Goal: Transaction & Acquisition: Purchase product/service

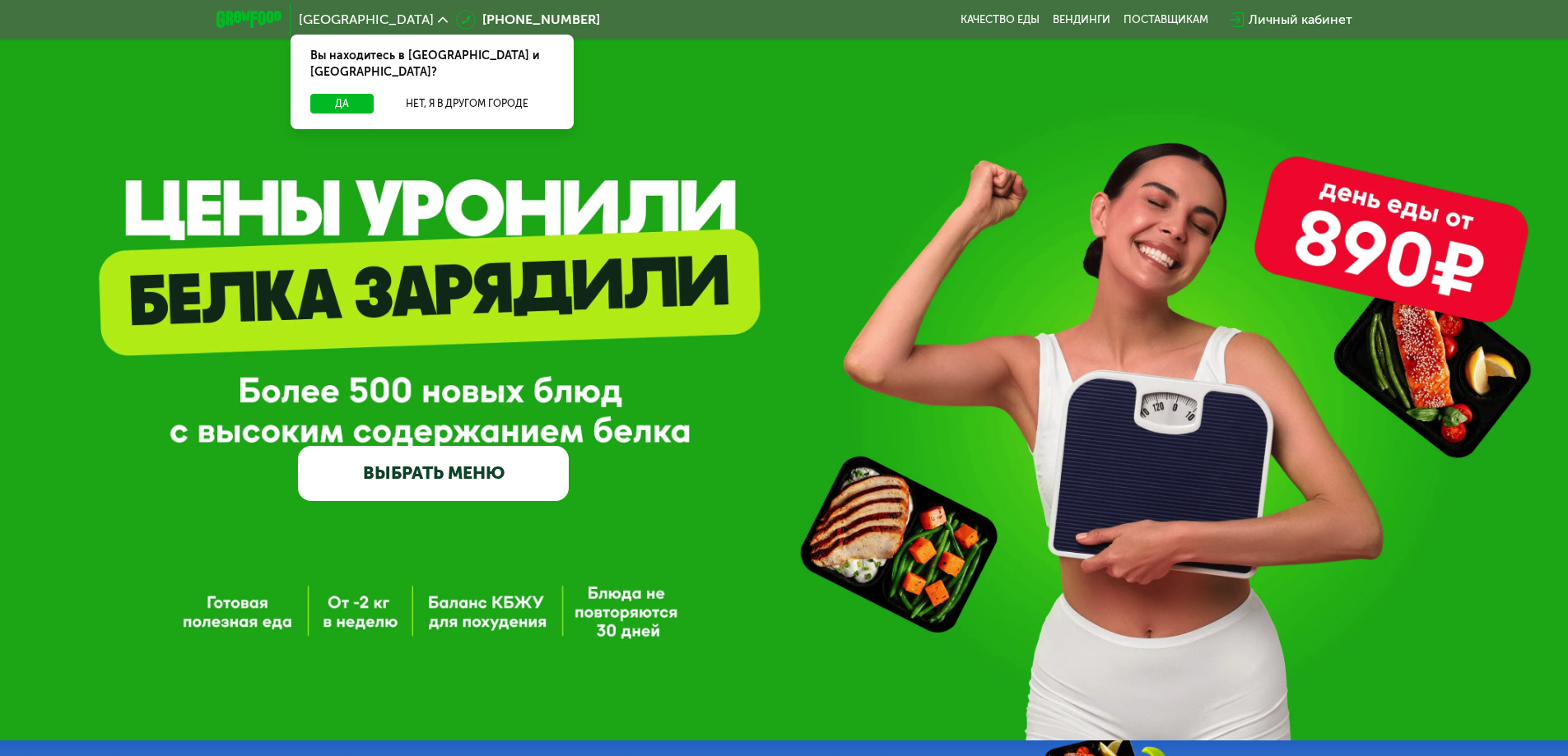
click at [474, 478] on link "ВЫБРАТЬ МЕНЮ" at bounding box center [434, 473] width 271 height 54
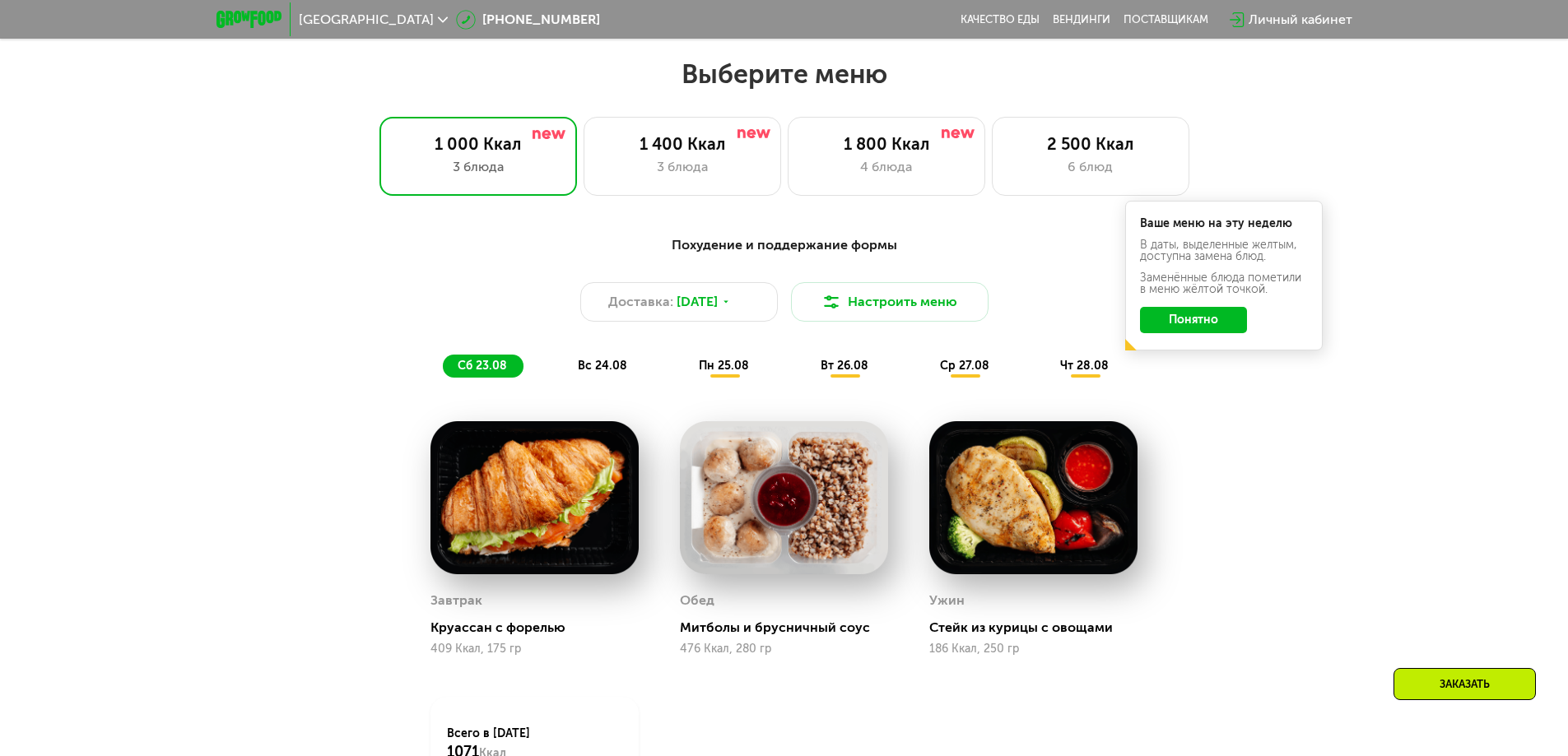
scroll to position [888, 0]
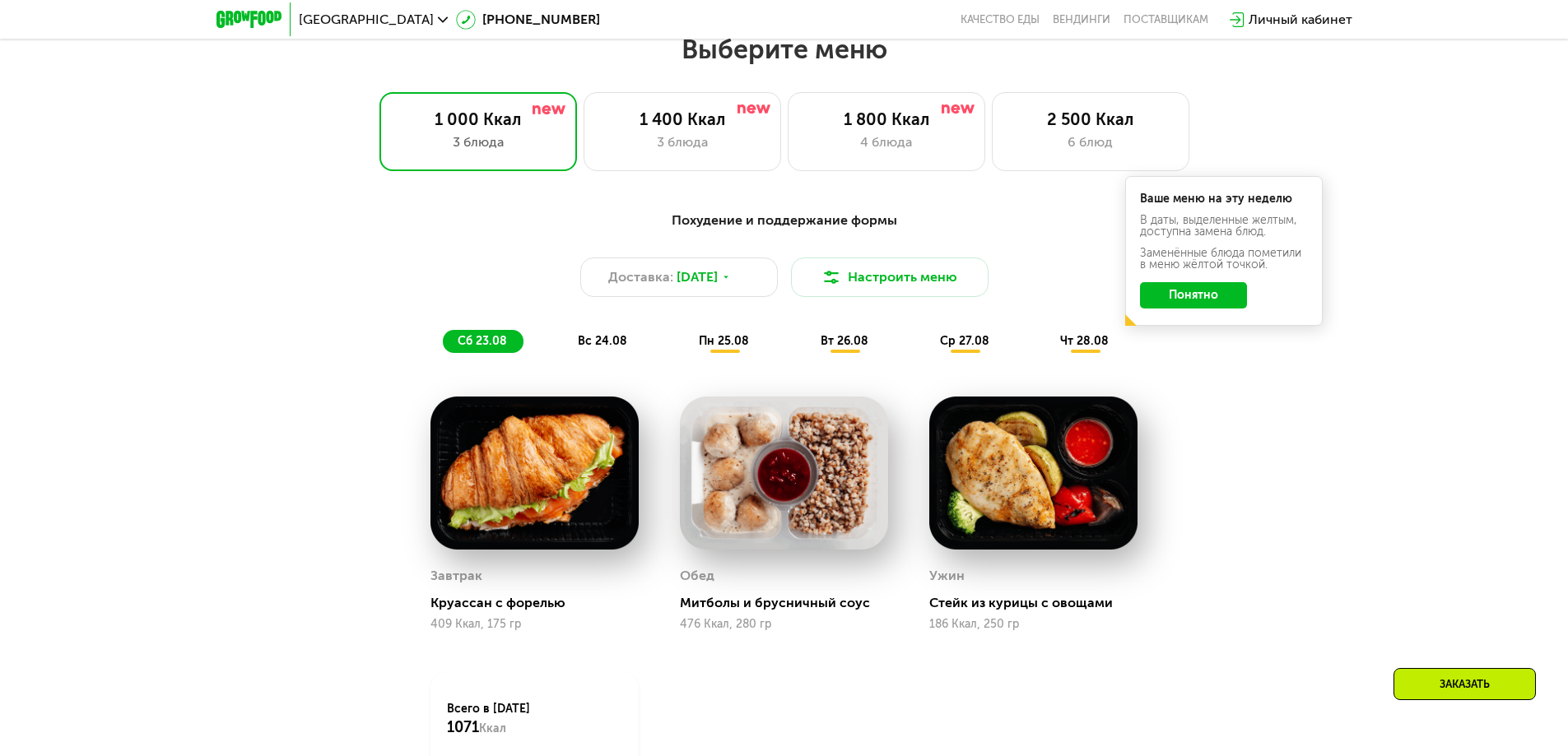
click at [1159, 301] on button "Понятно" at bounding box center [1194, 295] width 107 height 26
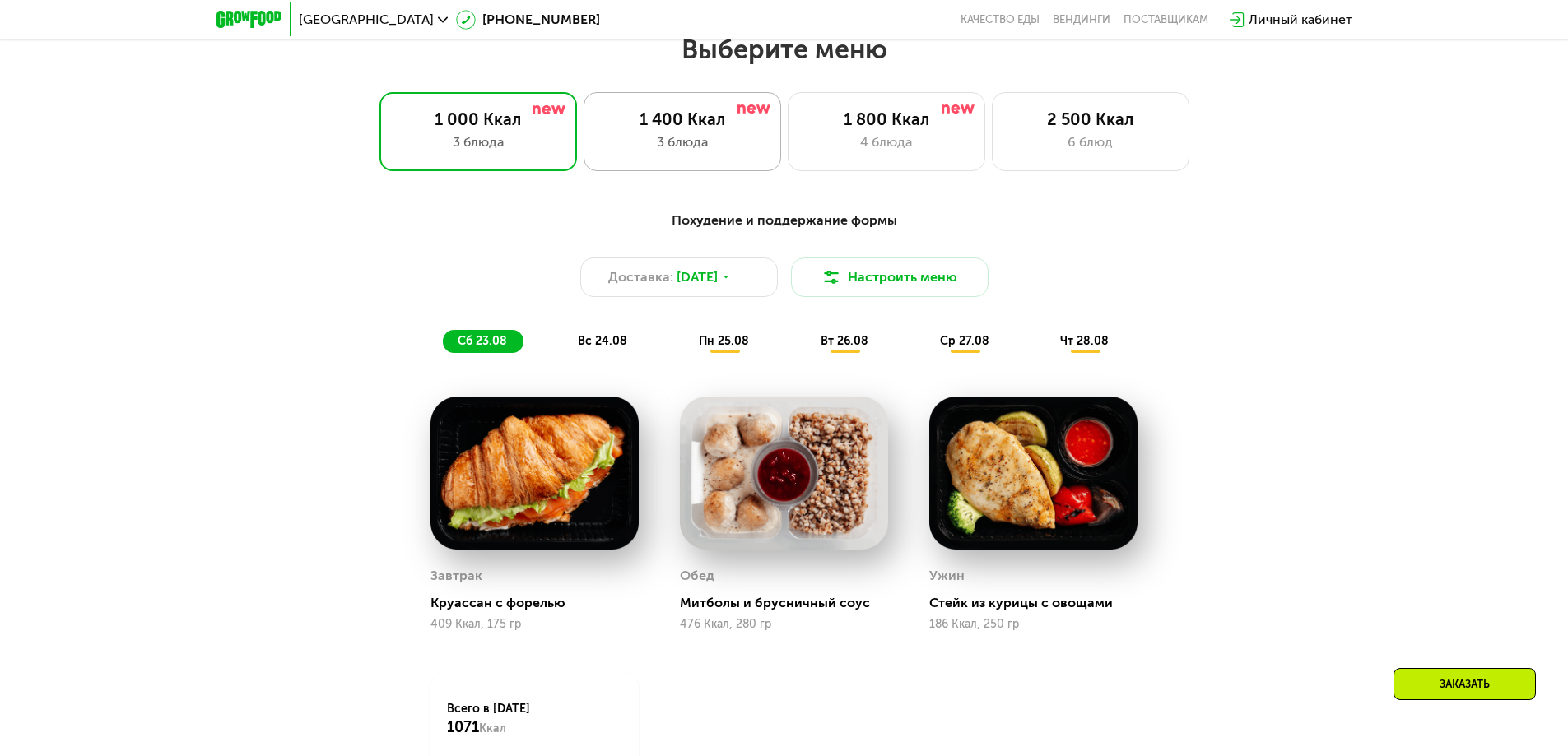
click at [788, 113] on div "1 400 Ккал 3 блюда" at bounding box center [887, 131] width 198 height 79
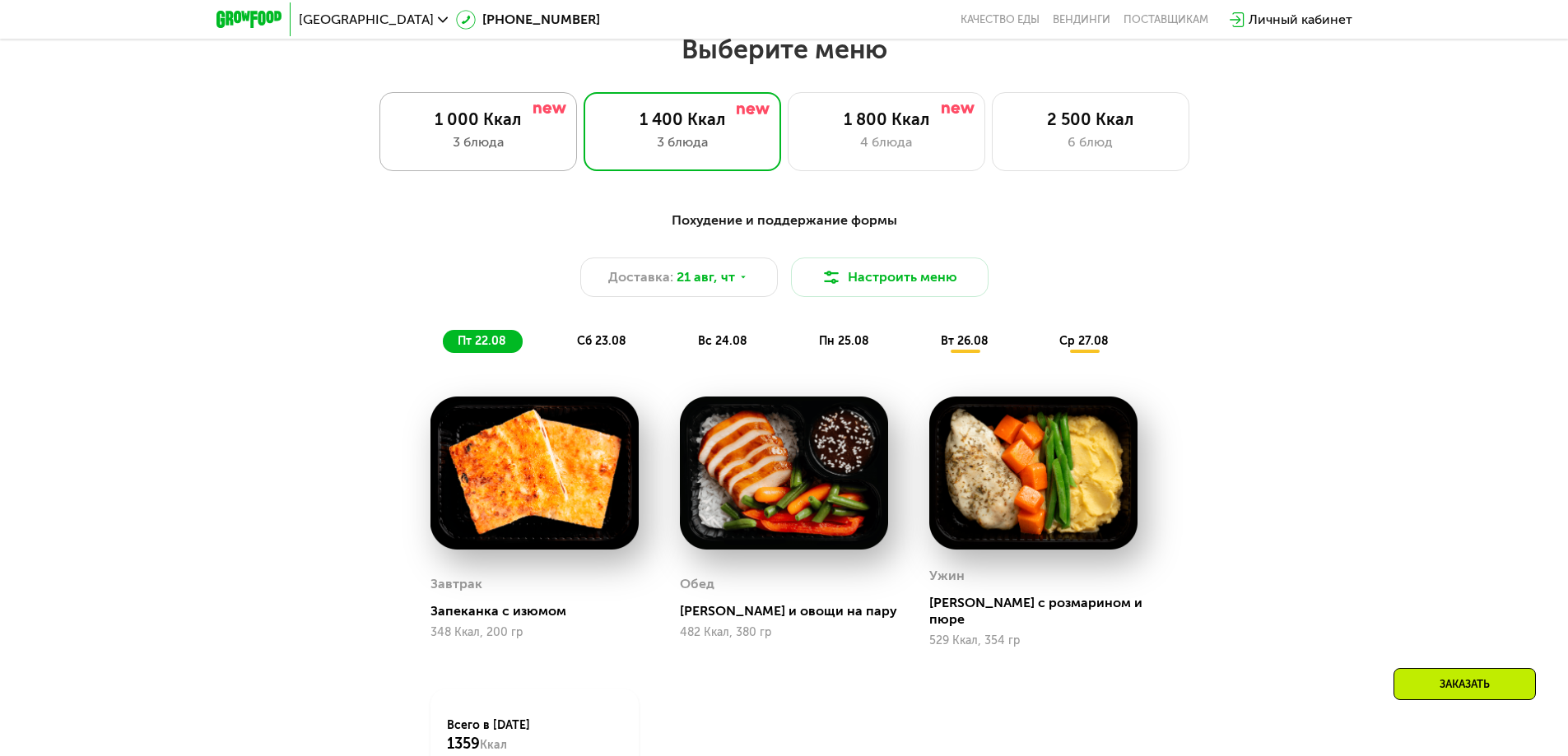
click at [477, 141] on div "3 блюда" at bounding box center [479, 142] width 163 height 20
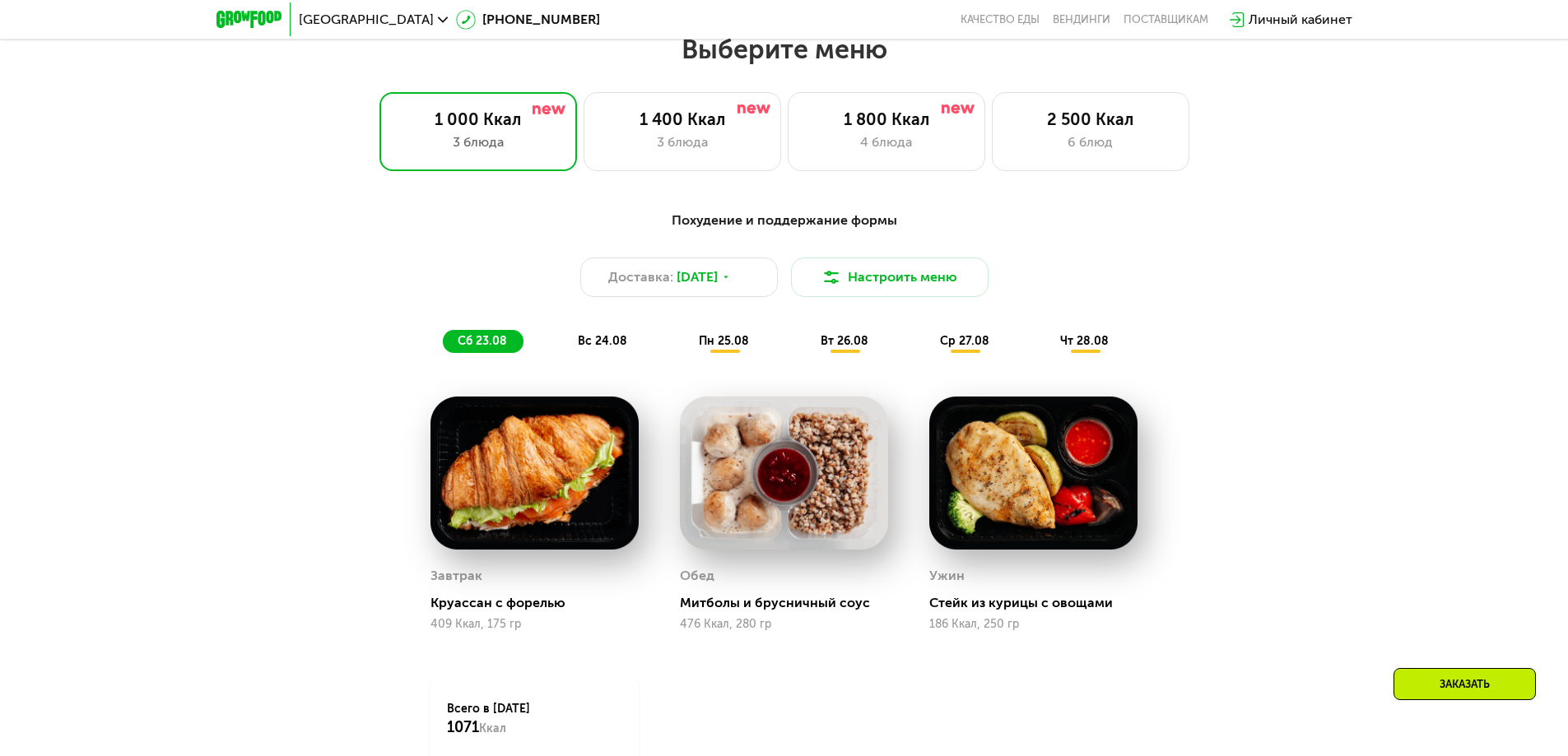
click at [607, 348] on span "вс 24.08" at bounding box center [602, 340] width 50 height 14
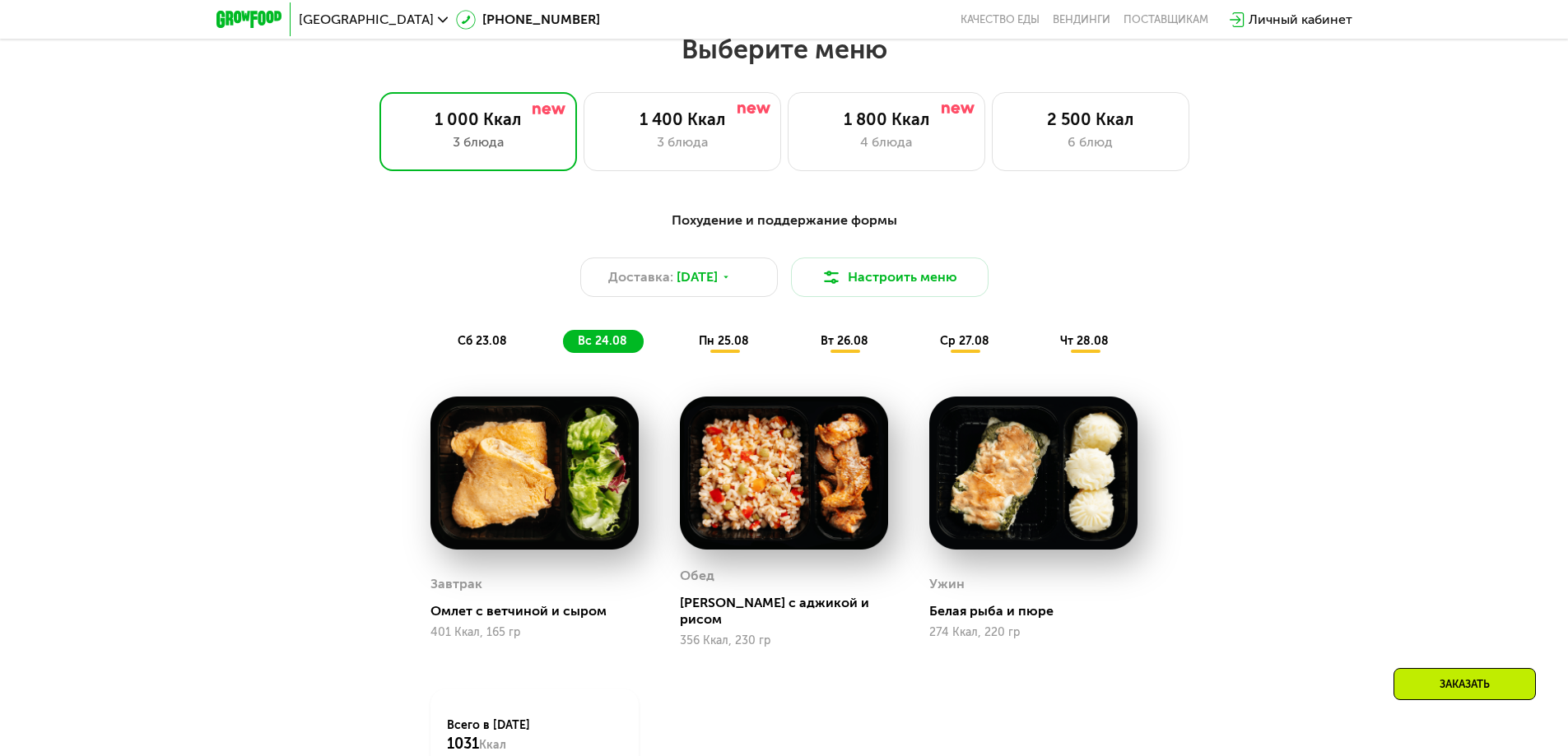
click at [742, 348] on span "пн 25.08" at bounding box center [724, 340] width 51 height 14
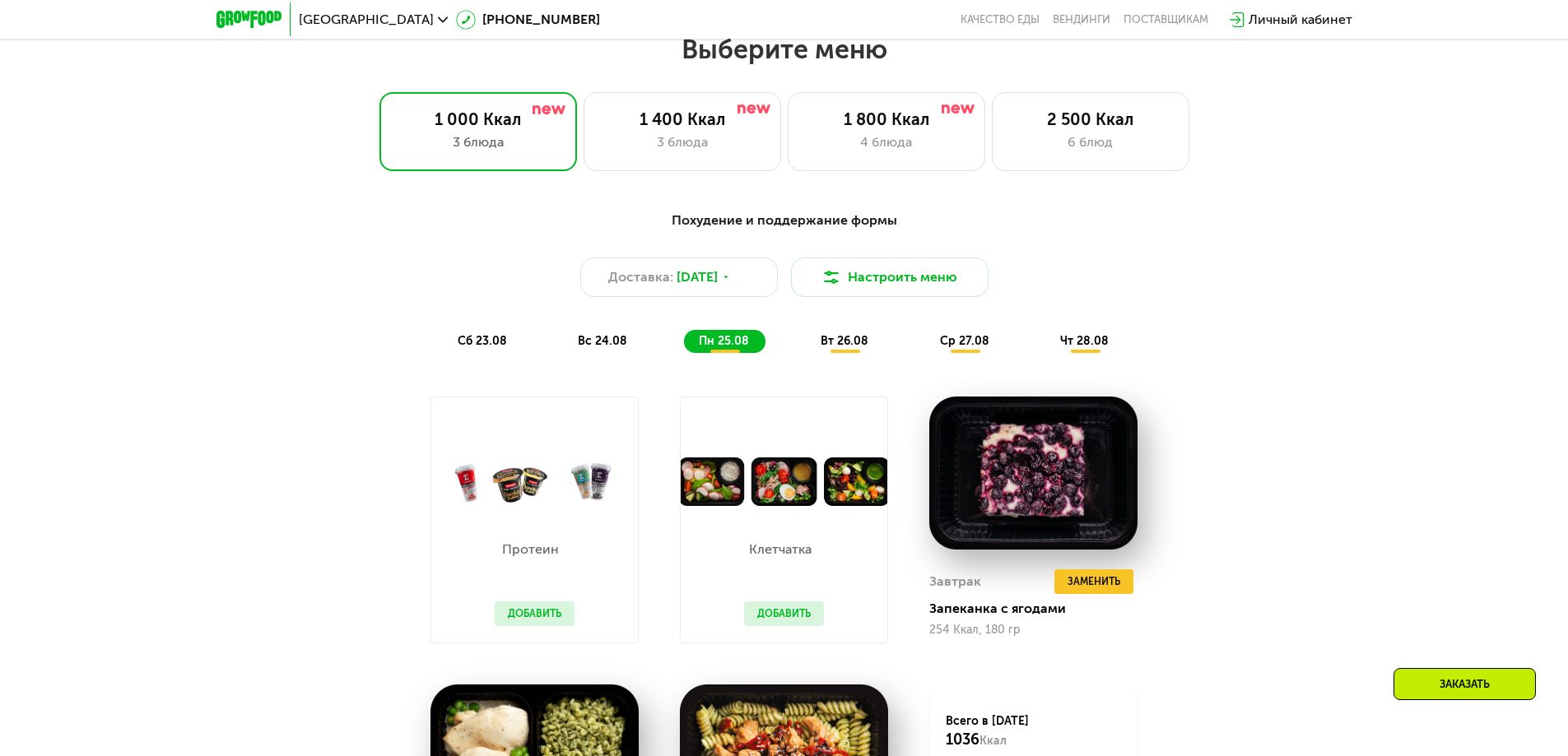
click at [598, 348] on span "вс 24.08" at bounding box center [602, 340] width 50 height 14
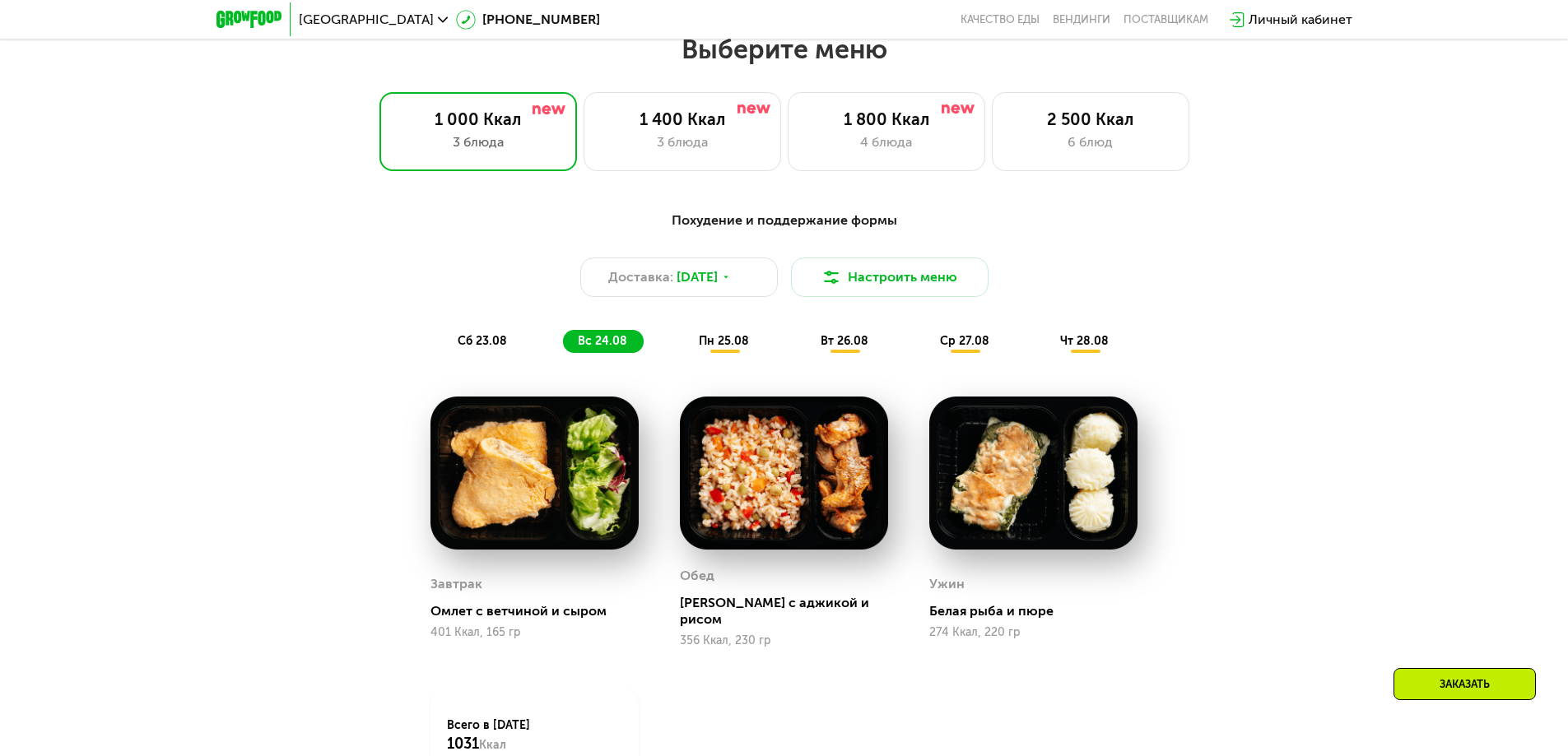
click at [740, 340] on span "пн 25.08" at bounding box center [724, 340] width 51 height 14
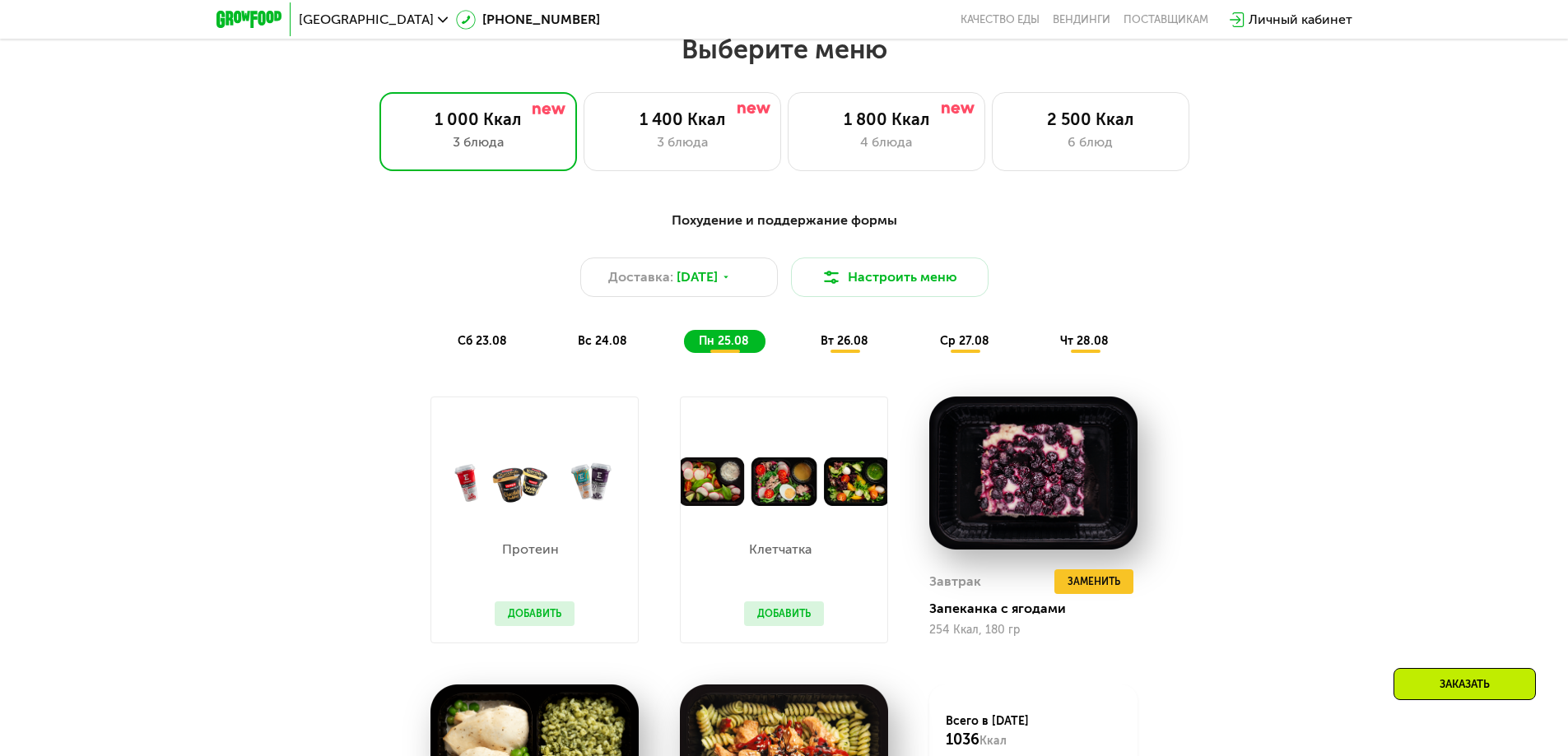
click at [967, 348] on span "ср 27.08" at bounding box center [965, 340] width 50 height 14
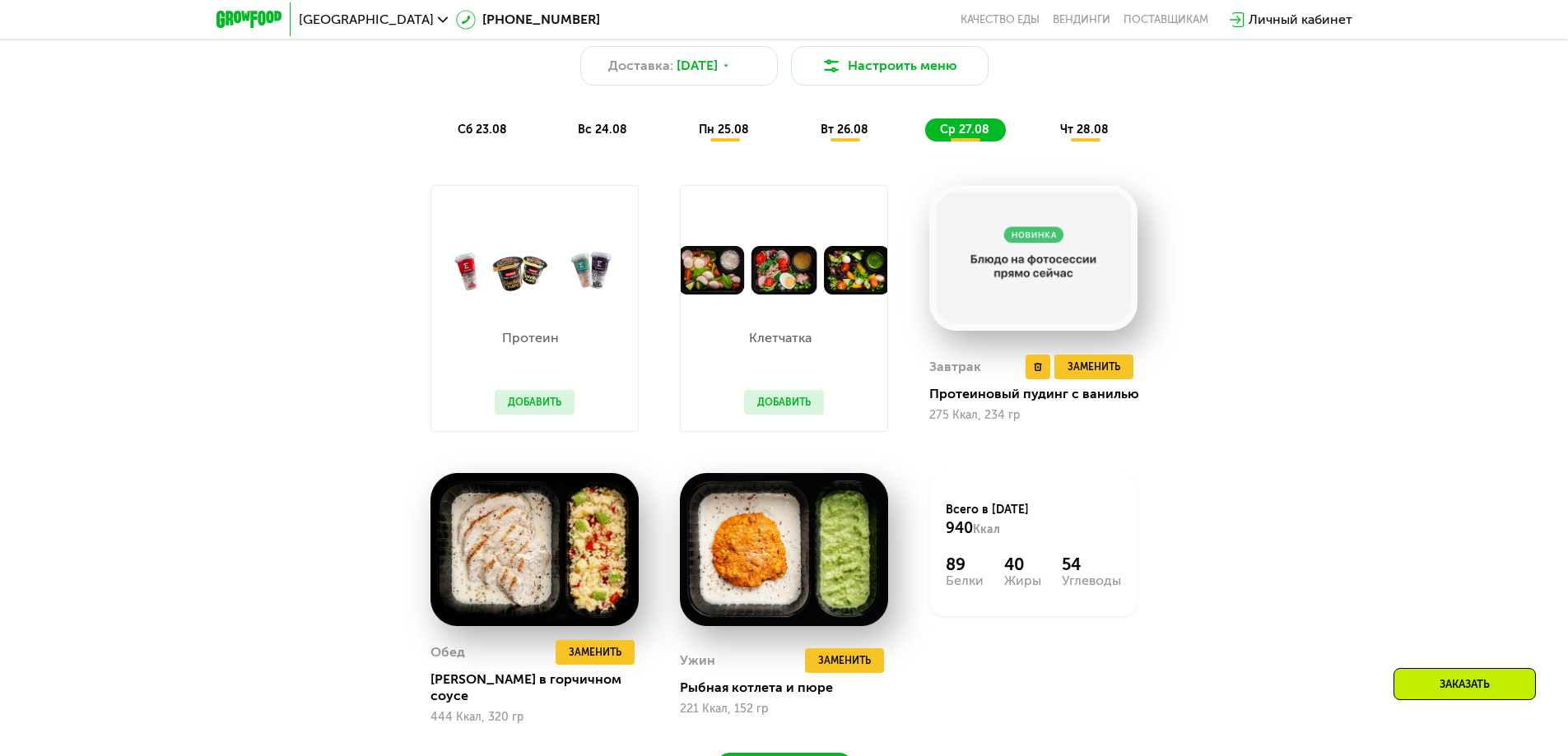
scroll to position [1053, 0]
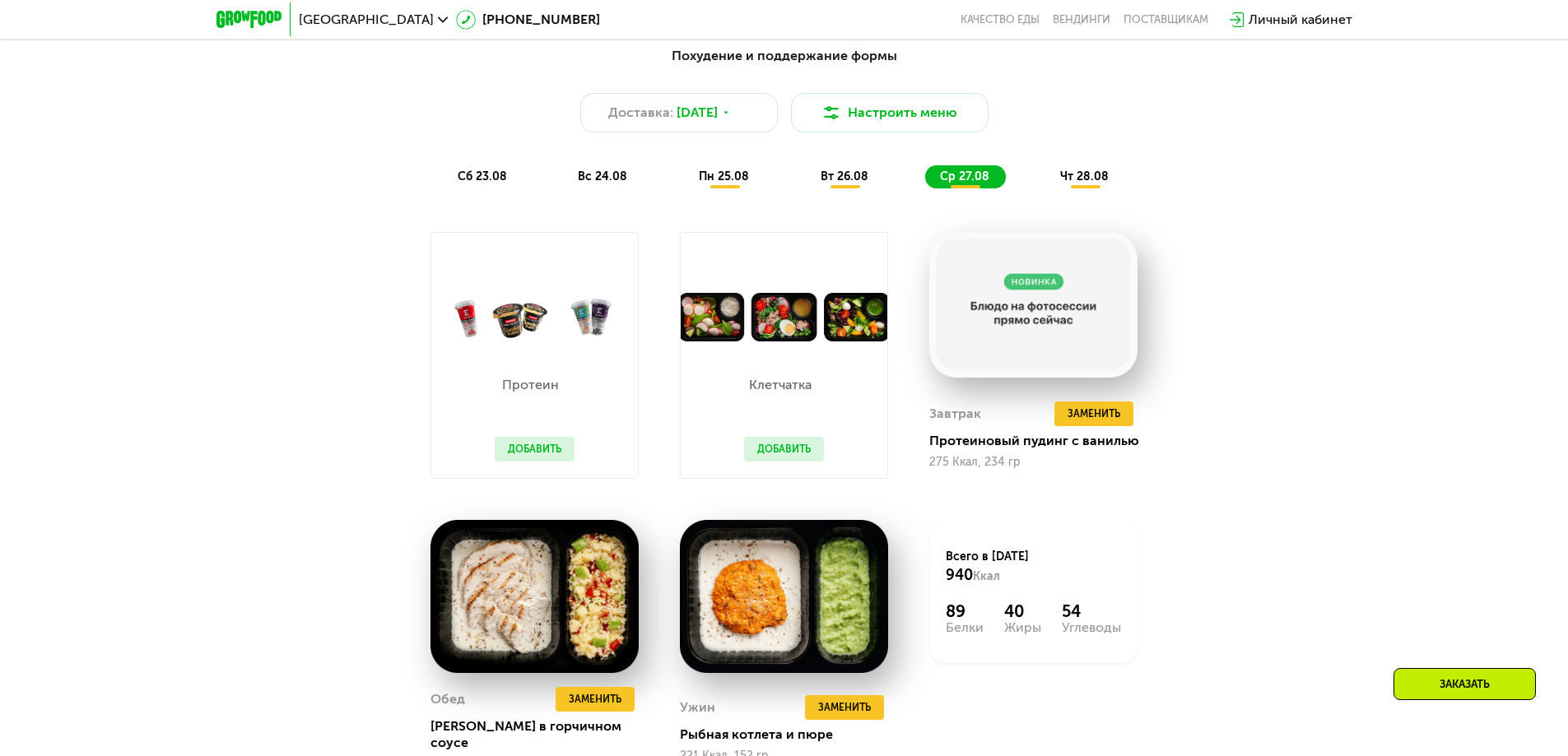
click at [1106, 178] on span "чт 28.08" at bounding box center [1085, 176] width 49 height 14
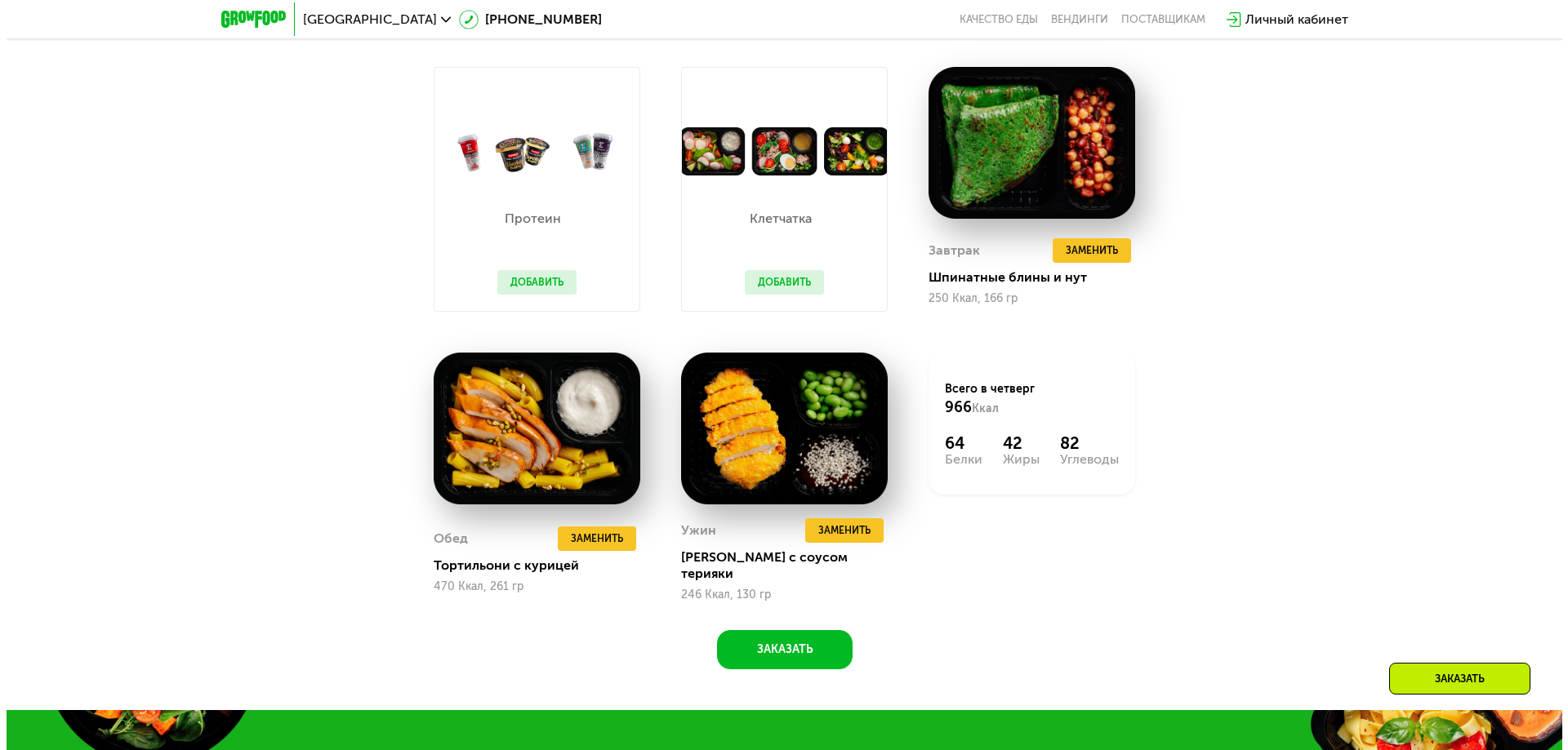
scroll to position [800, 0]
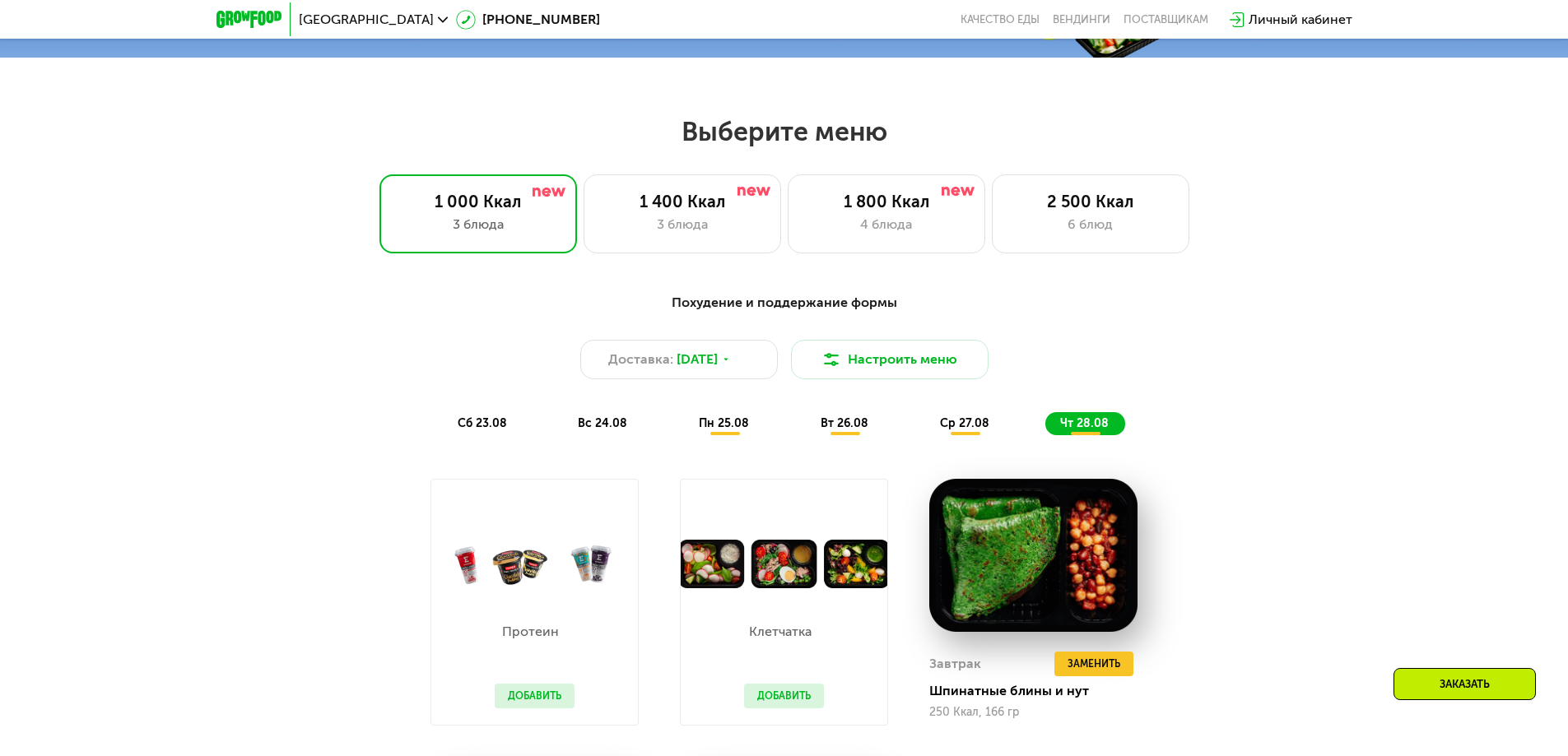
click at [464, 425] on span "сб 23.08" at bounding box center [482, 423] width 50 height 14
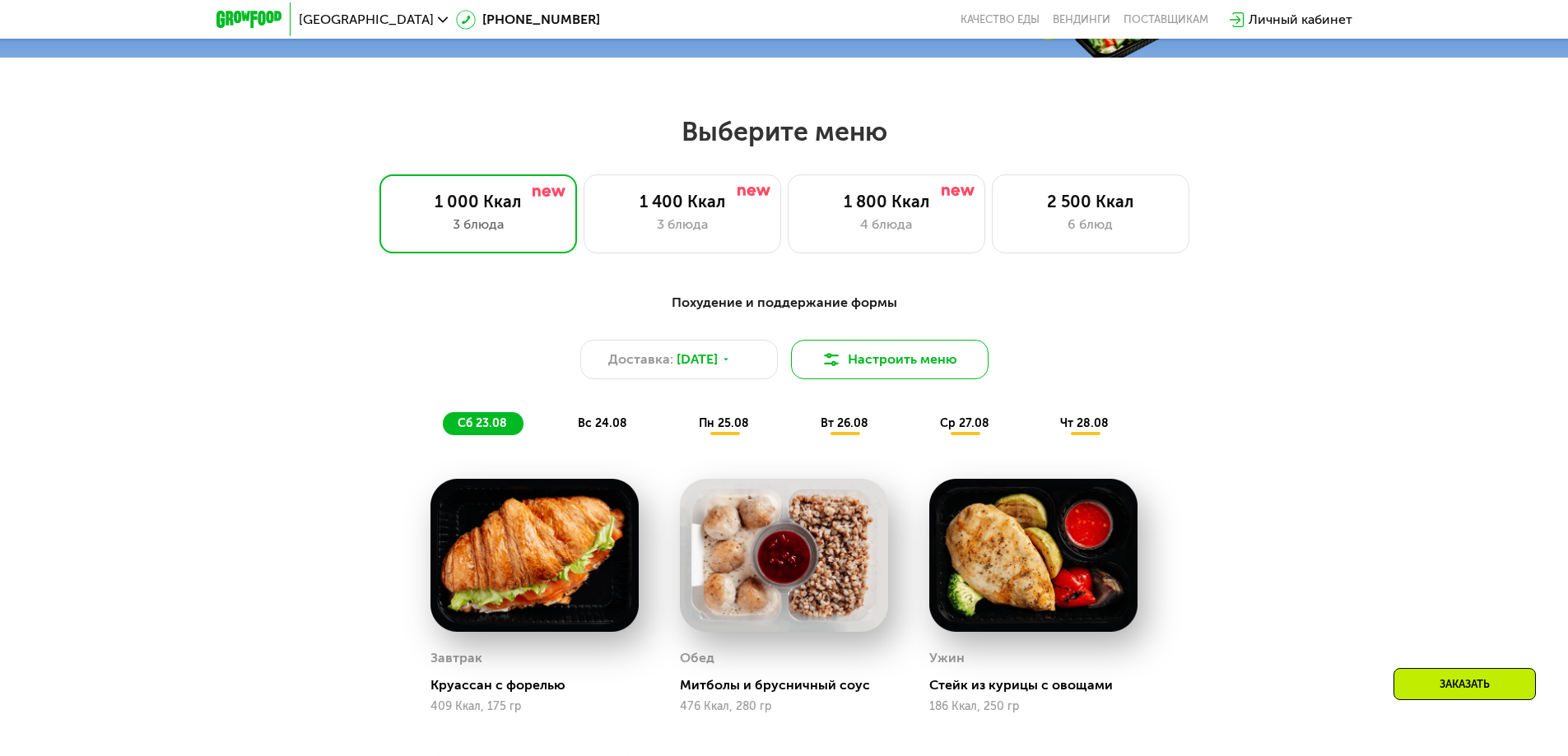
click at [861, 373] on button "Настроить меню" at bounding box center [890, 359] width 198 height 39
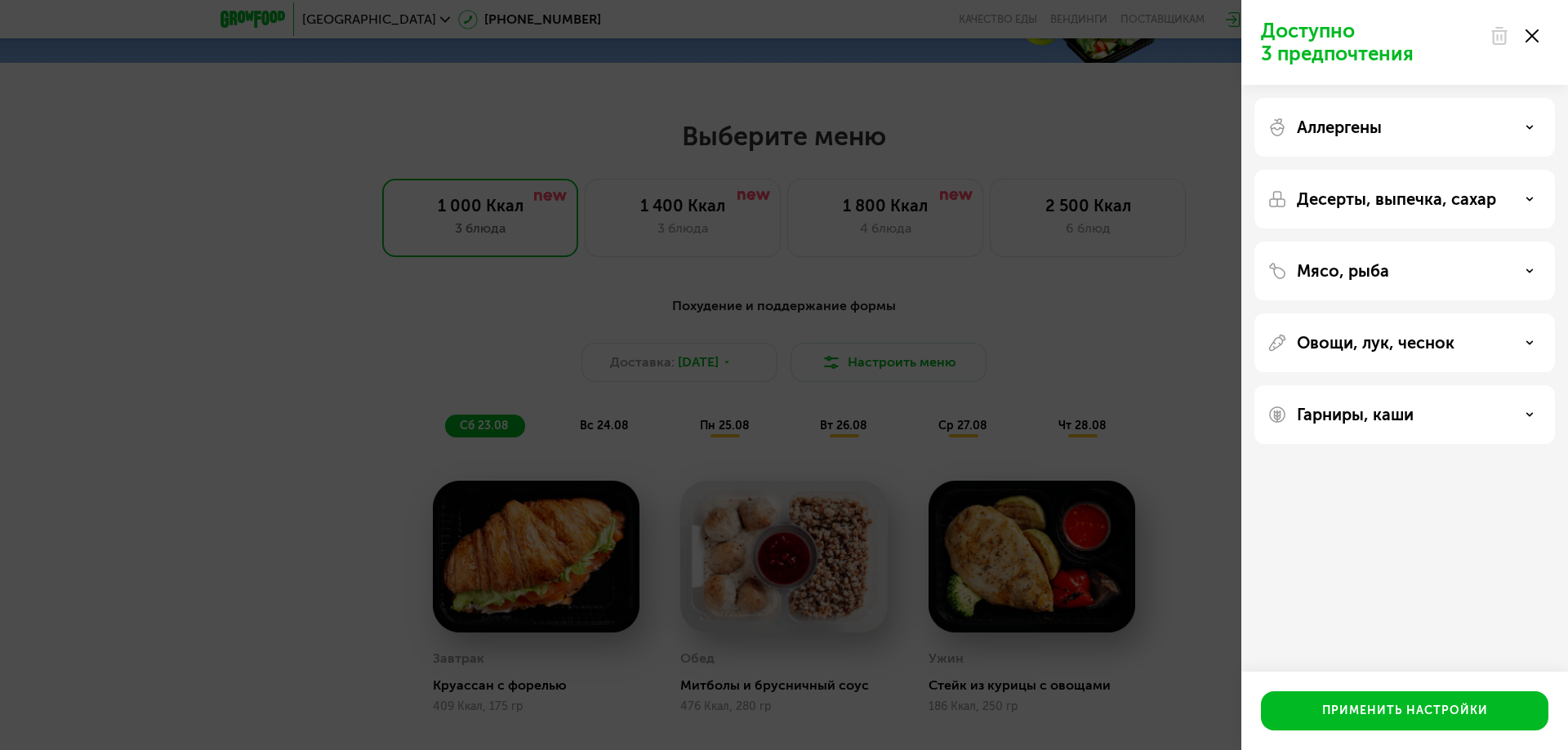
click at [1441, 125] on div "Аллергены" at bounding box center [1405, 127] width 275 height 20
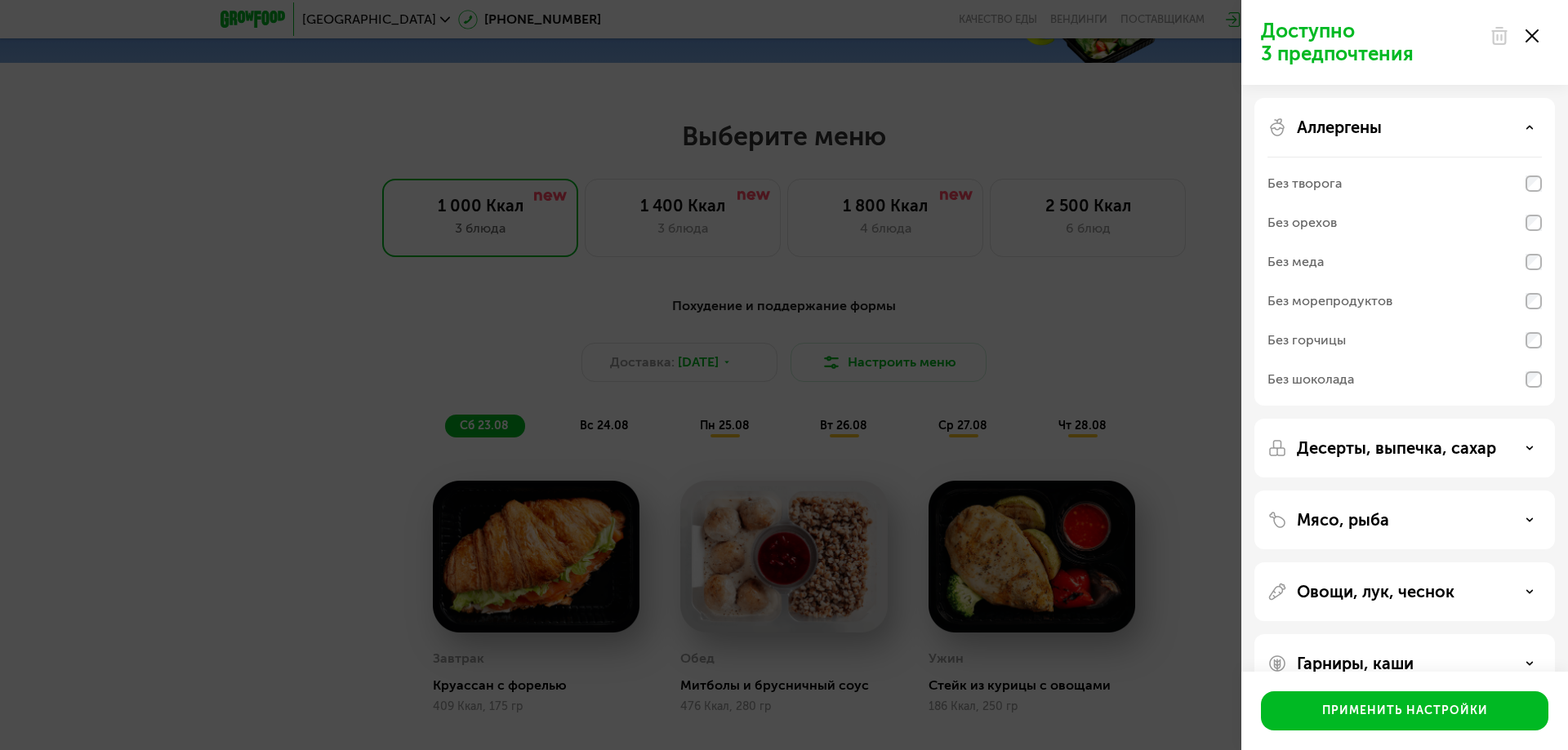
click at [1441, 125] on div "Аллергены" at bounding box center [1405, 127] width 275 height 20
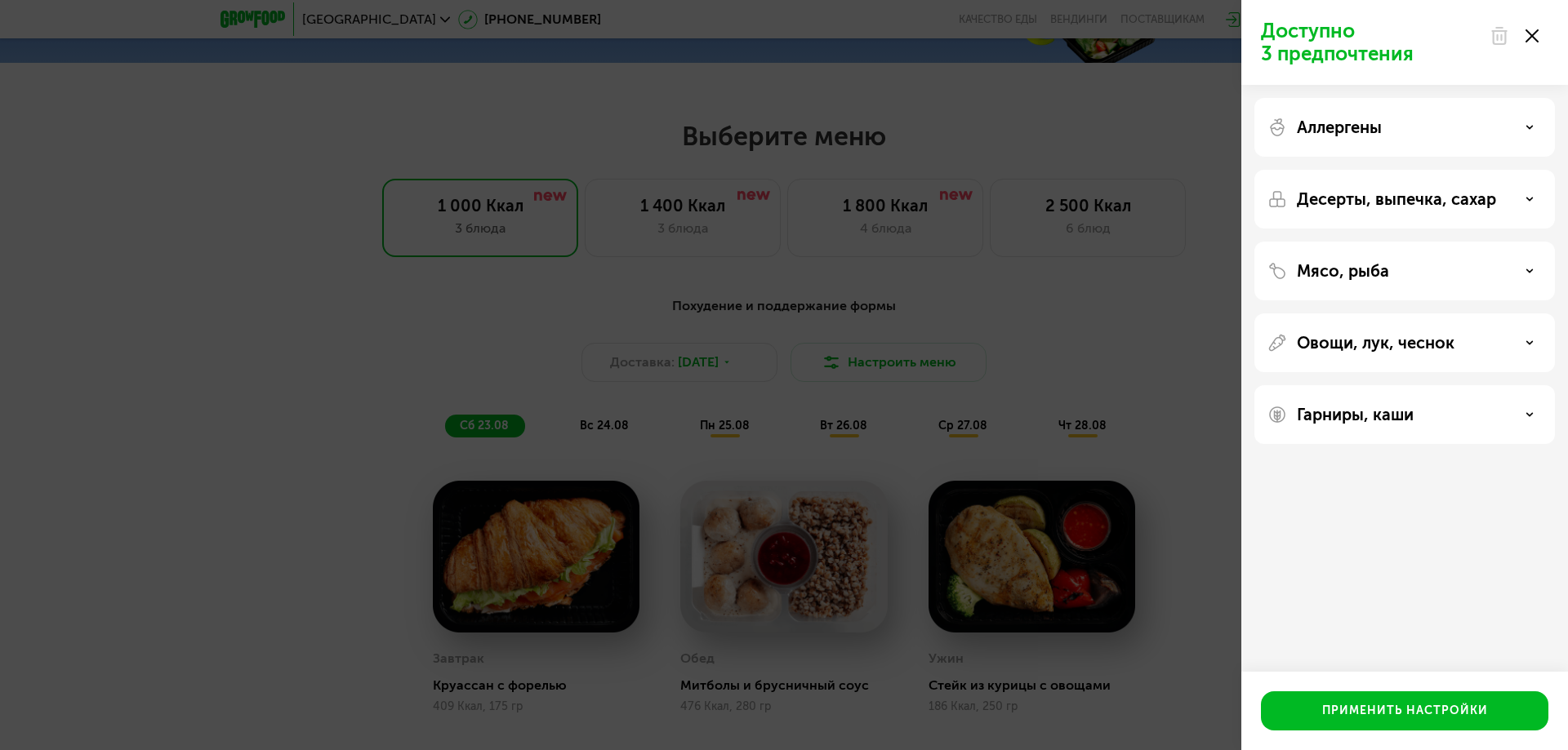
click at [1421, 203] on p "Десерты, выпечка, сахар" at bounding box center [1397, 199] width 199 height 20
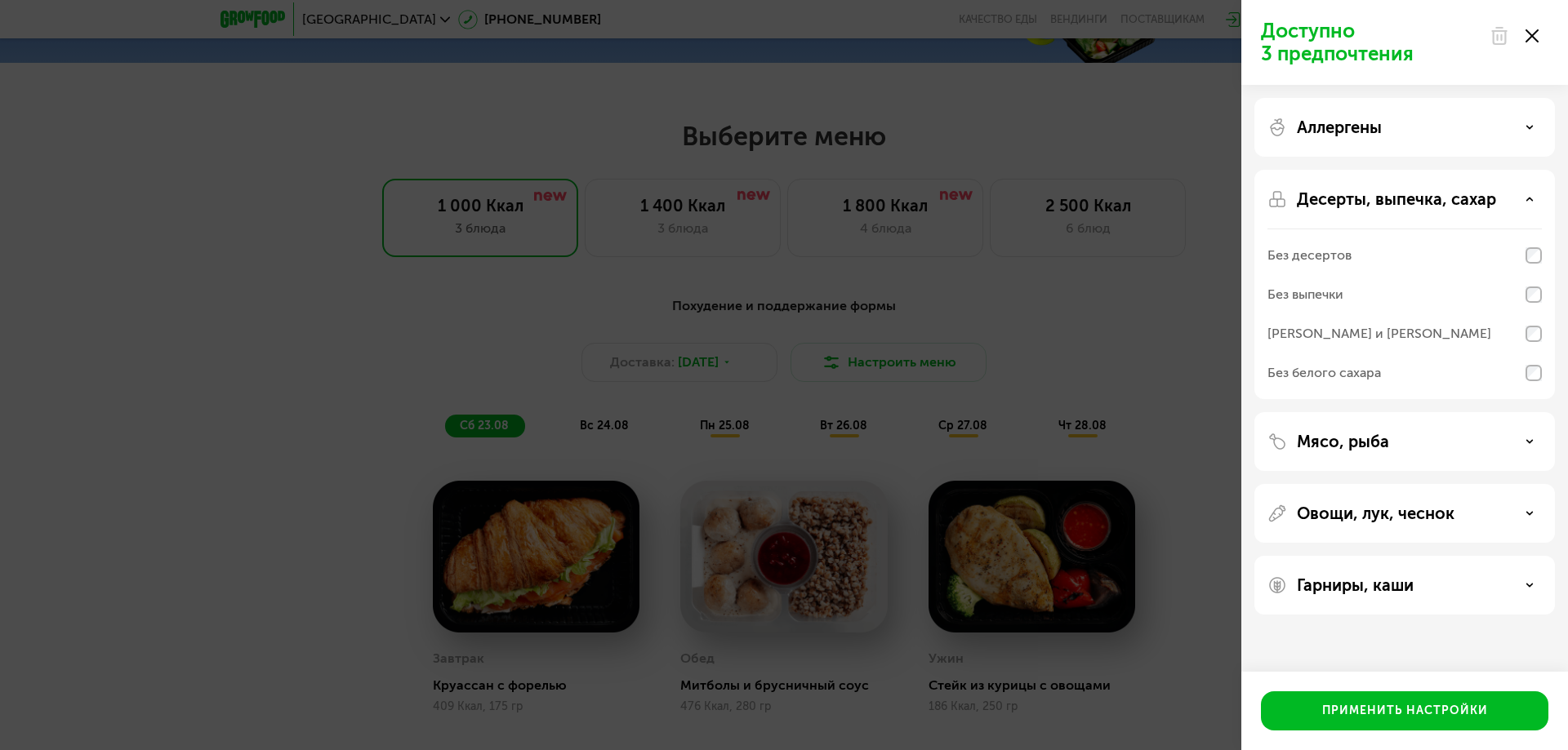
click at [1421, 203] on p "Десерты, выпечка, сахар" at bounding box center [1397, 199] width 199 height 20
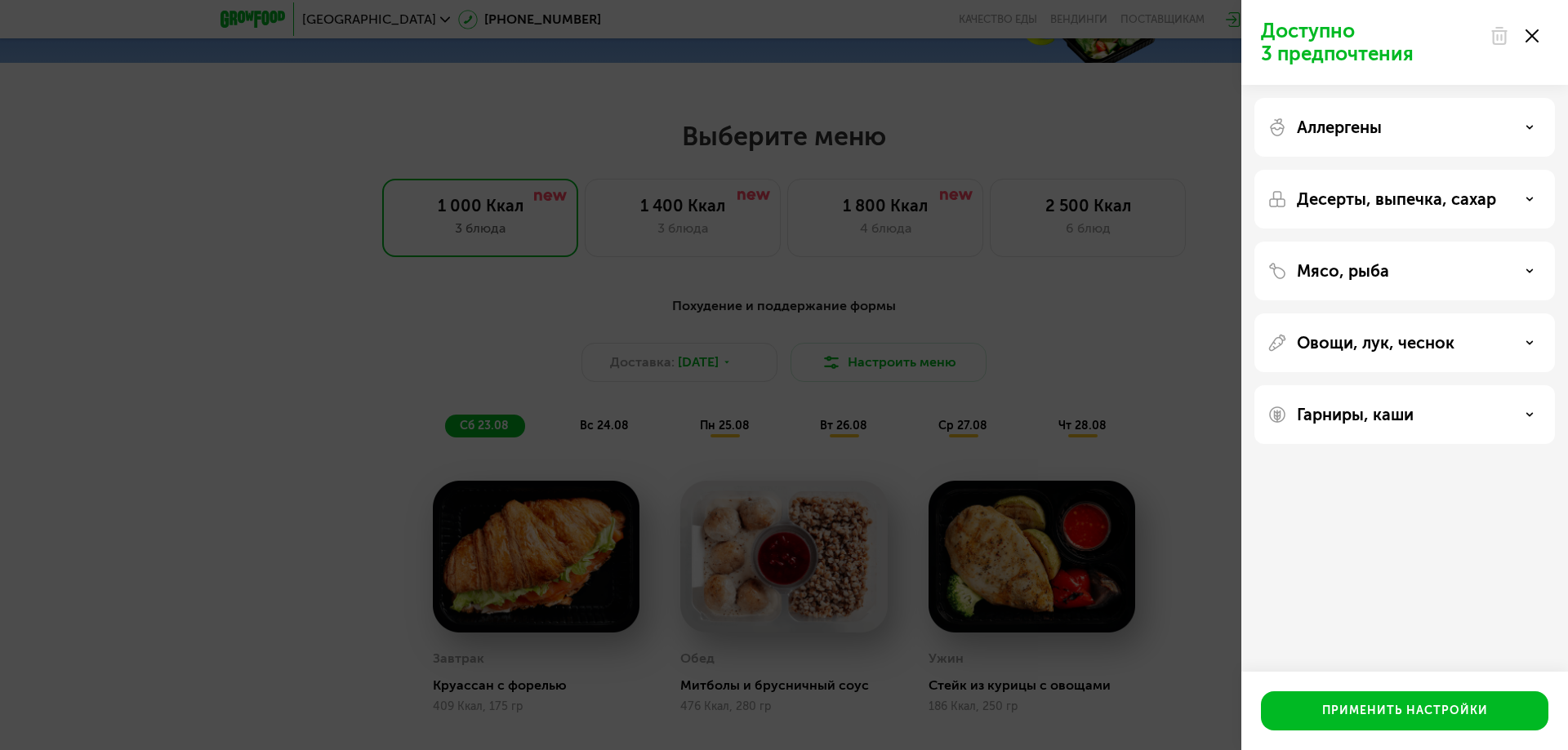
click at [1389, 269] on div "Мясо, рыба" at bounding box center [1405, 271] width 275 height 20
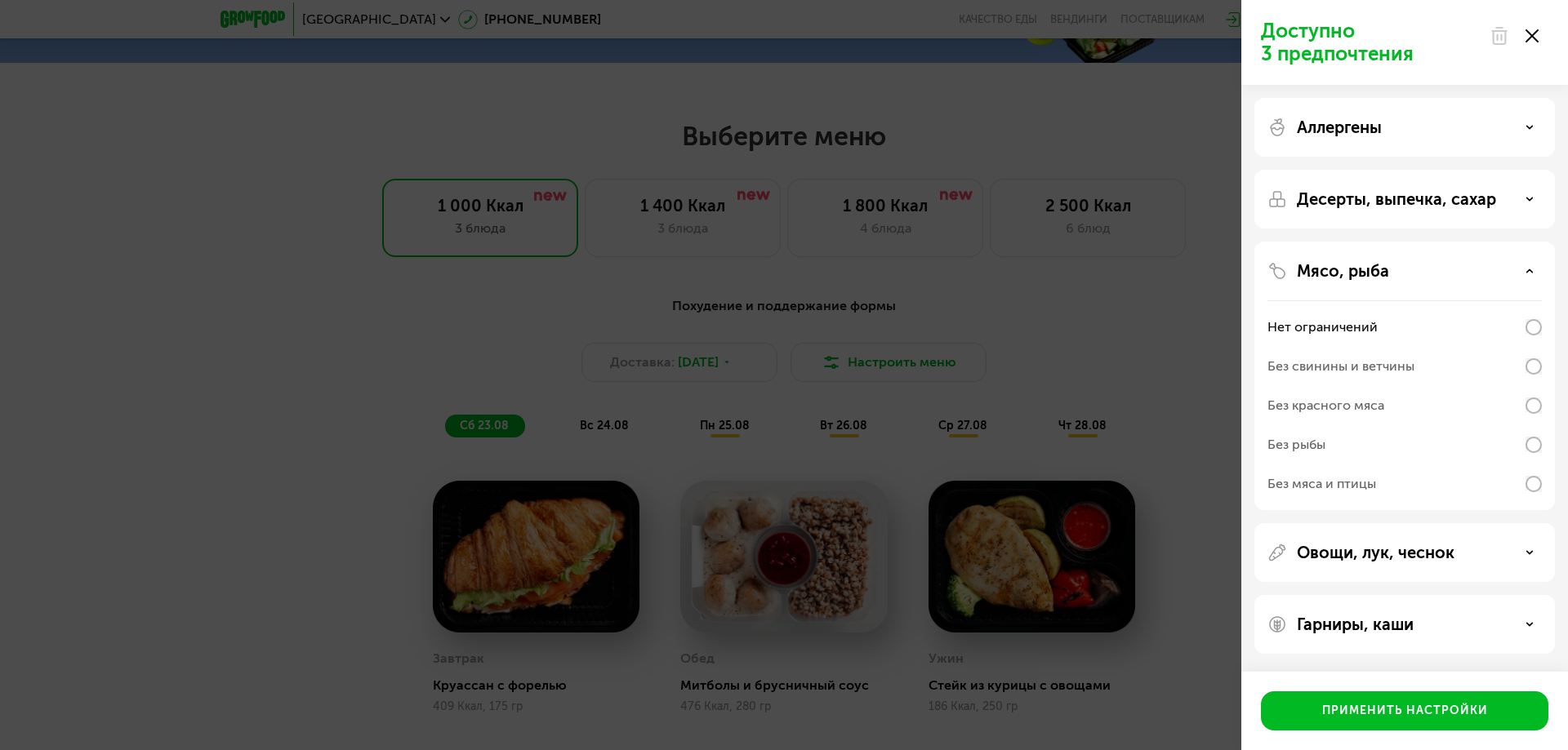
click at [1389, 269] on div "Мясо, рыба" at bounding box center [1405, 271] width 275 height 20
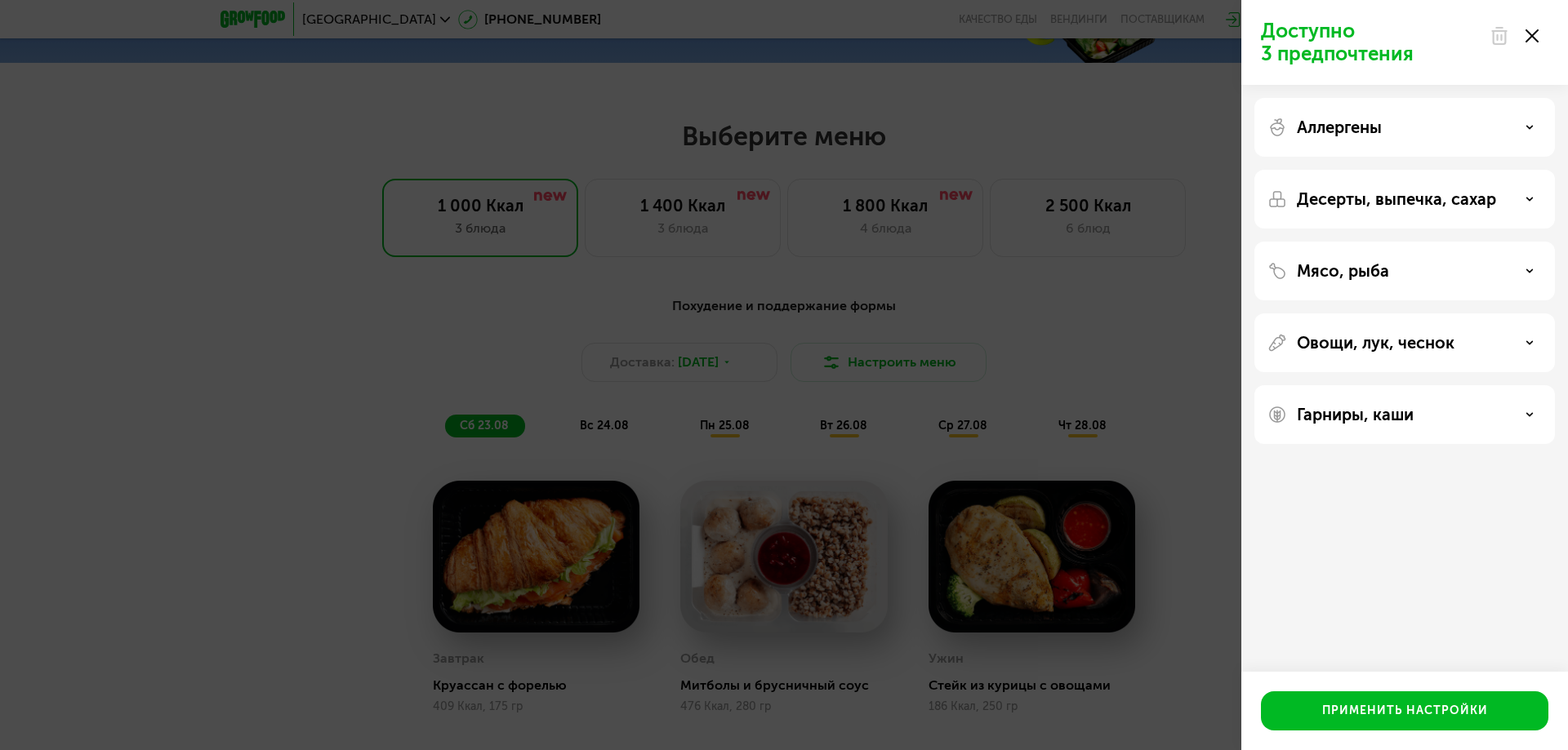
click at [1383, 339] on p "Овощи, лук, чеснок" at bounding box center [1375, 342] width 157 height 20
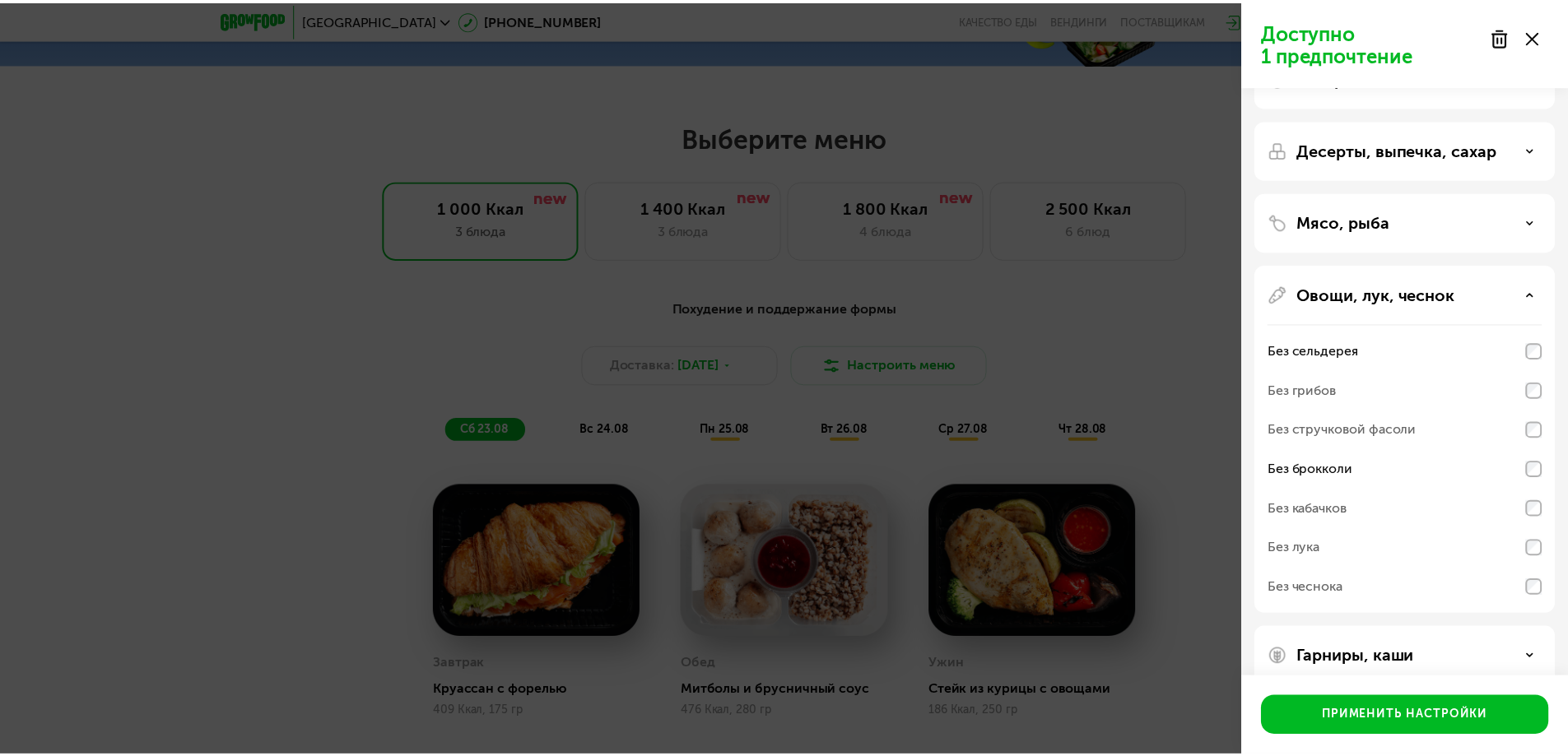
scroll to position [77, 0]
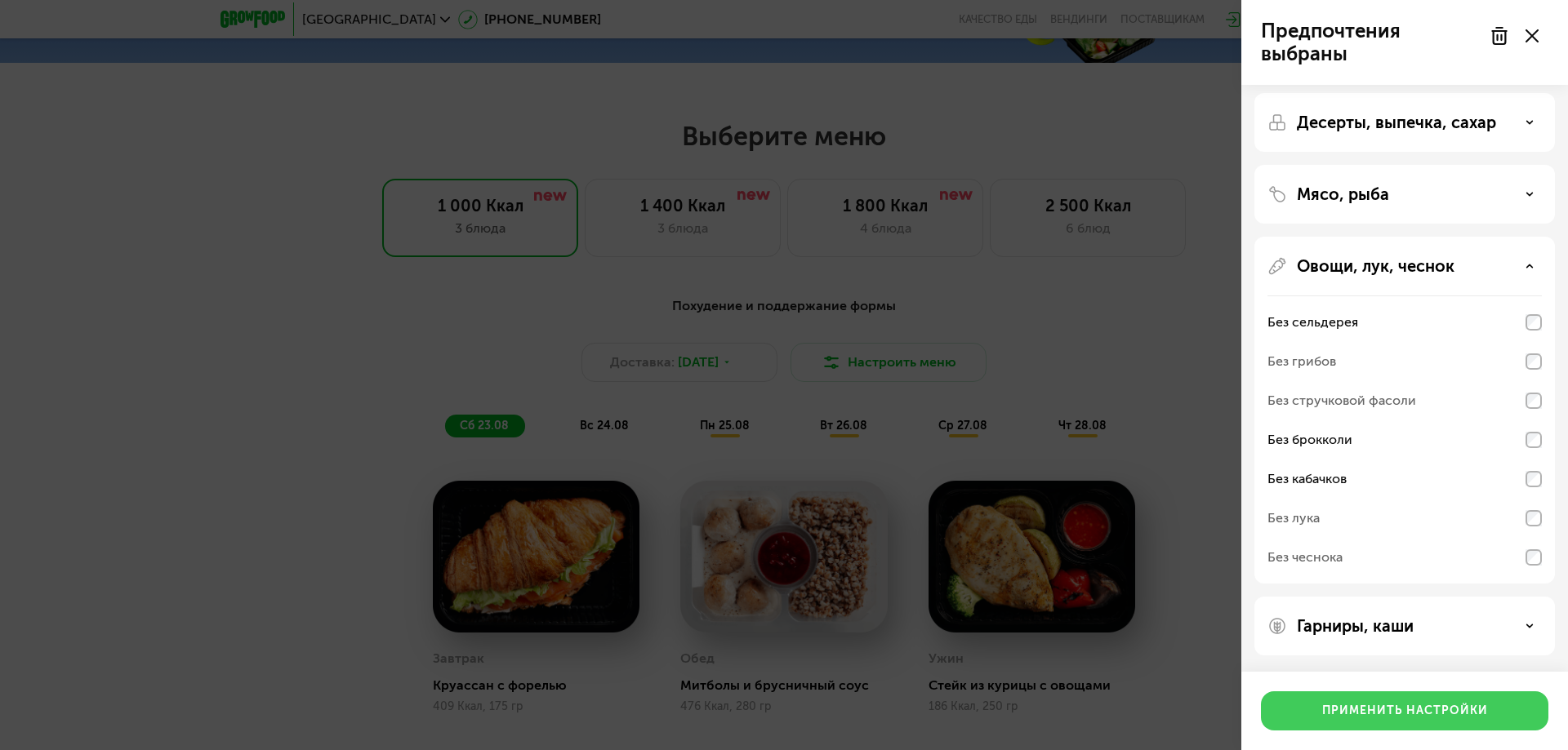
click at [1410, 709] on div "Применить настройки" at bounding box center [1405, 711] width 166 height 17
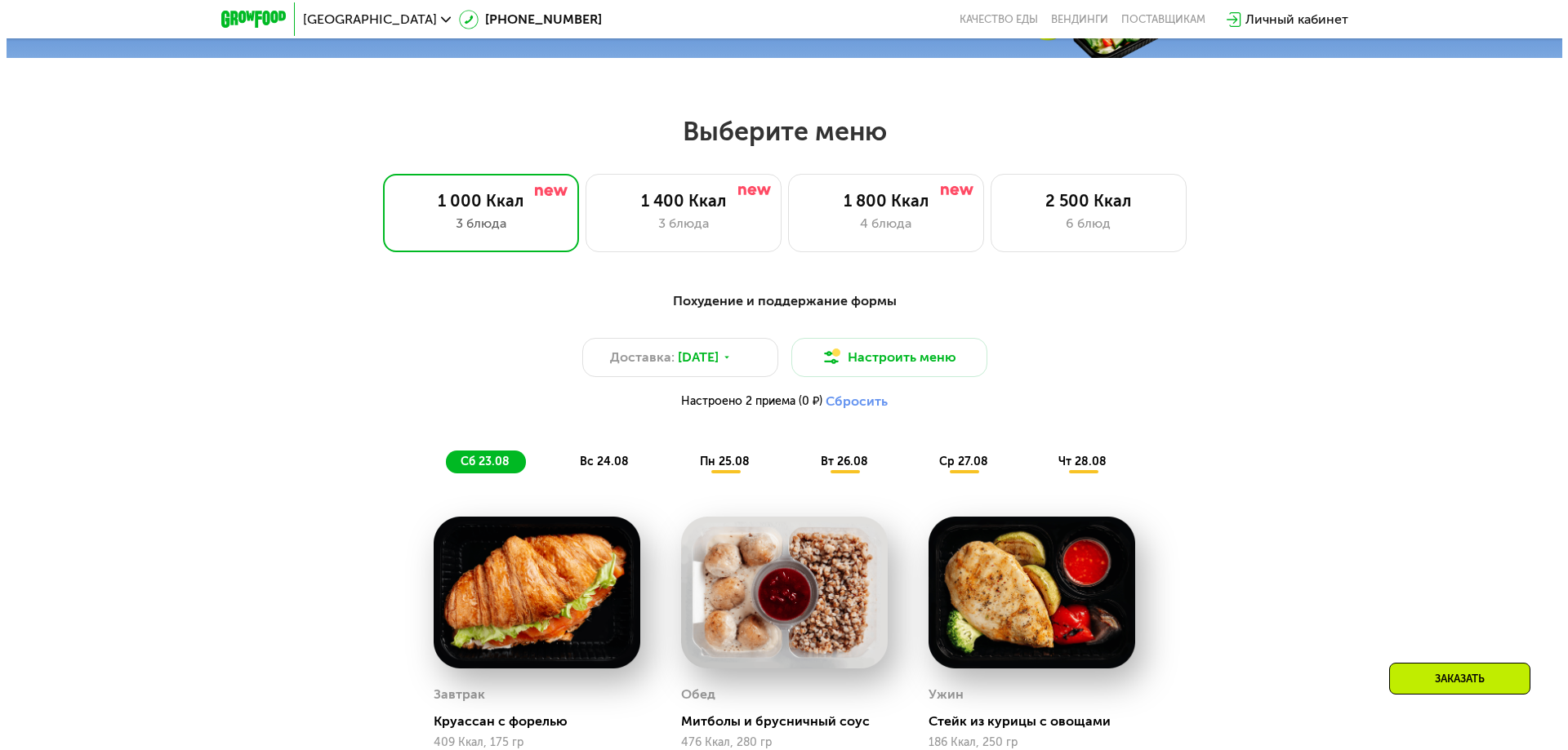
scroll to position [800, 0]
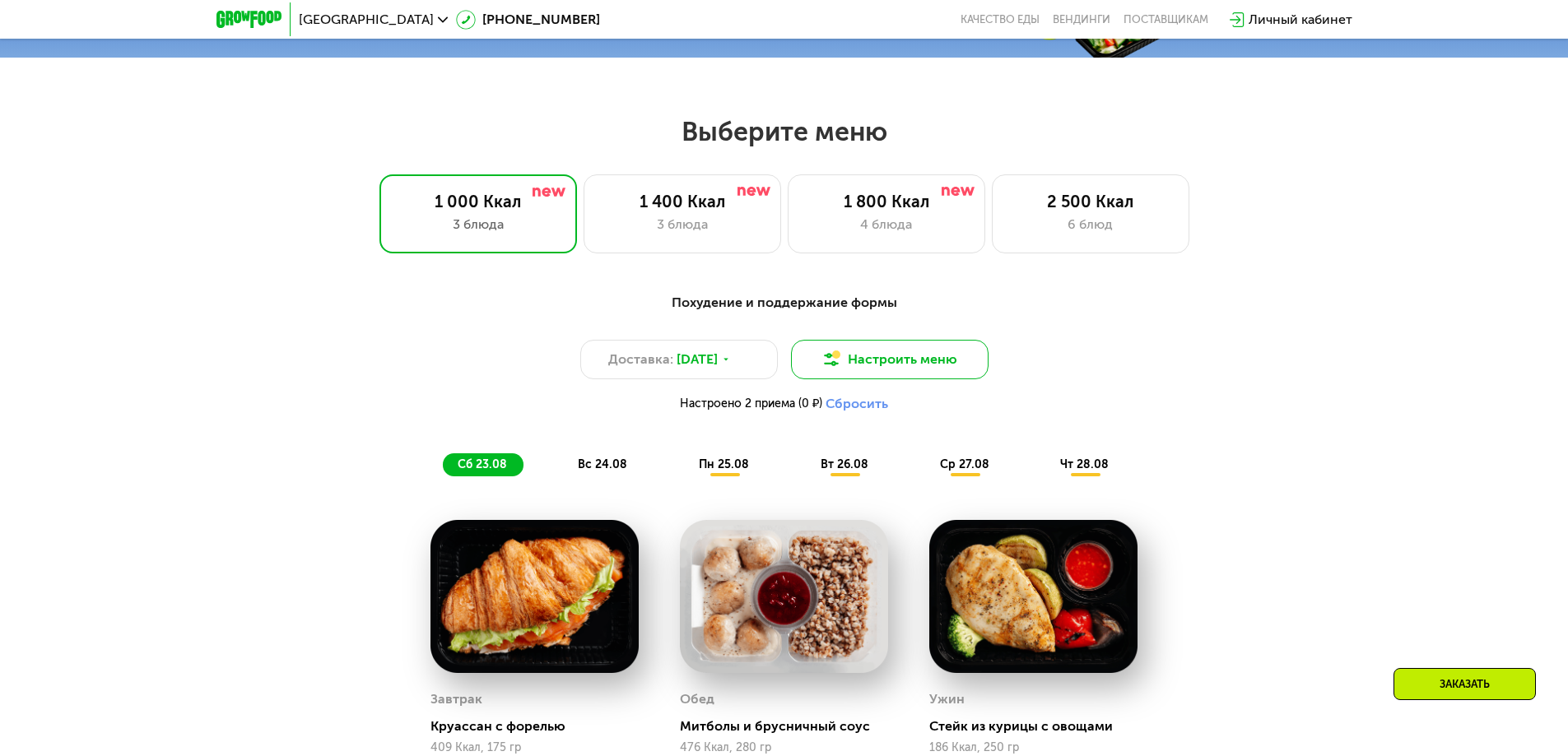
click at [936, 363] on button "Настроить меню" at bounding box center [890, 359] width 198 height 39
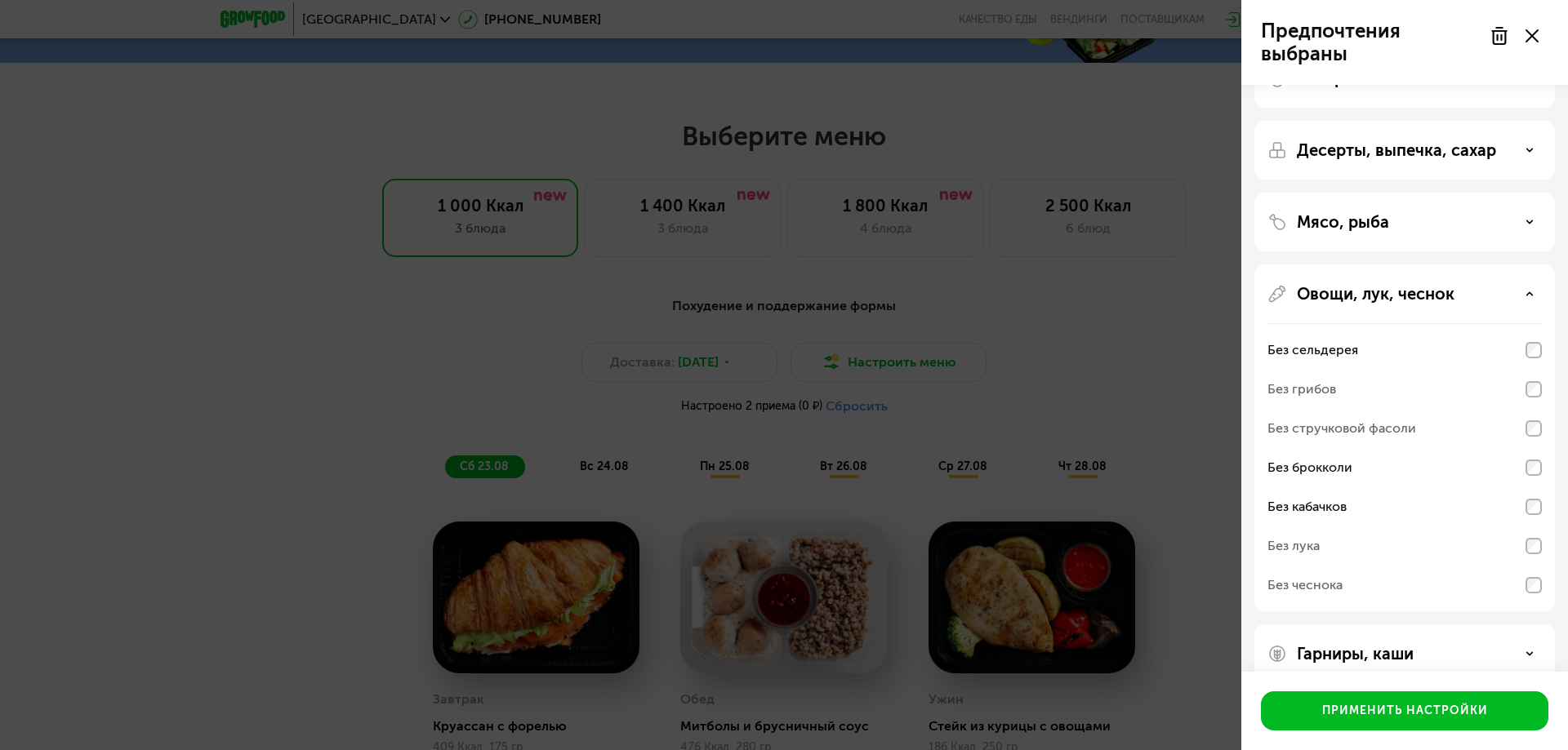
scroll to position [76, 0]
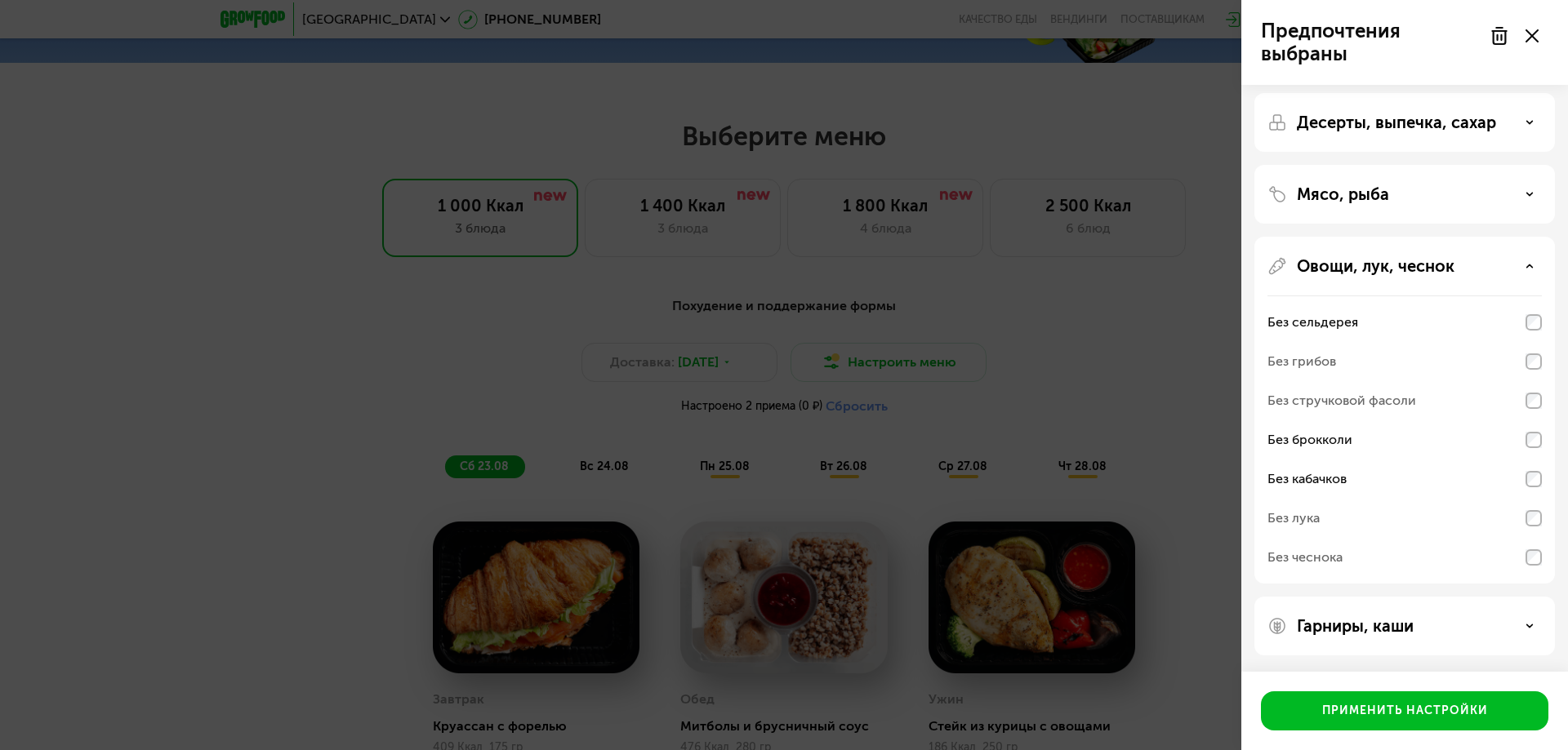
click at [1472, 617] on div "Гарниры, каши" at bounding box center [1405, 625] width 275 height 20
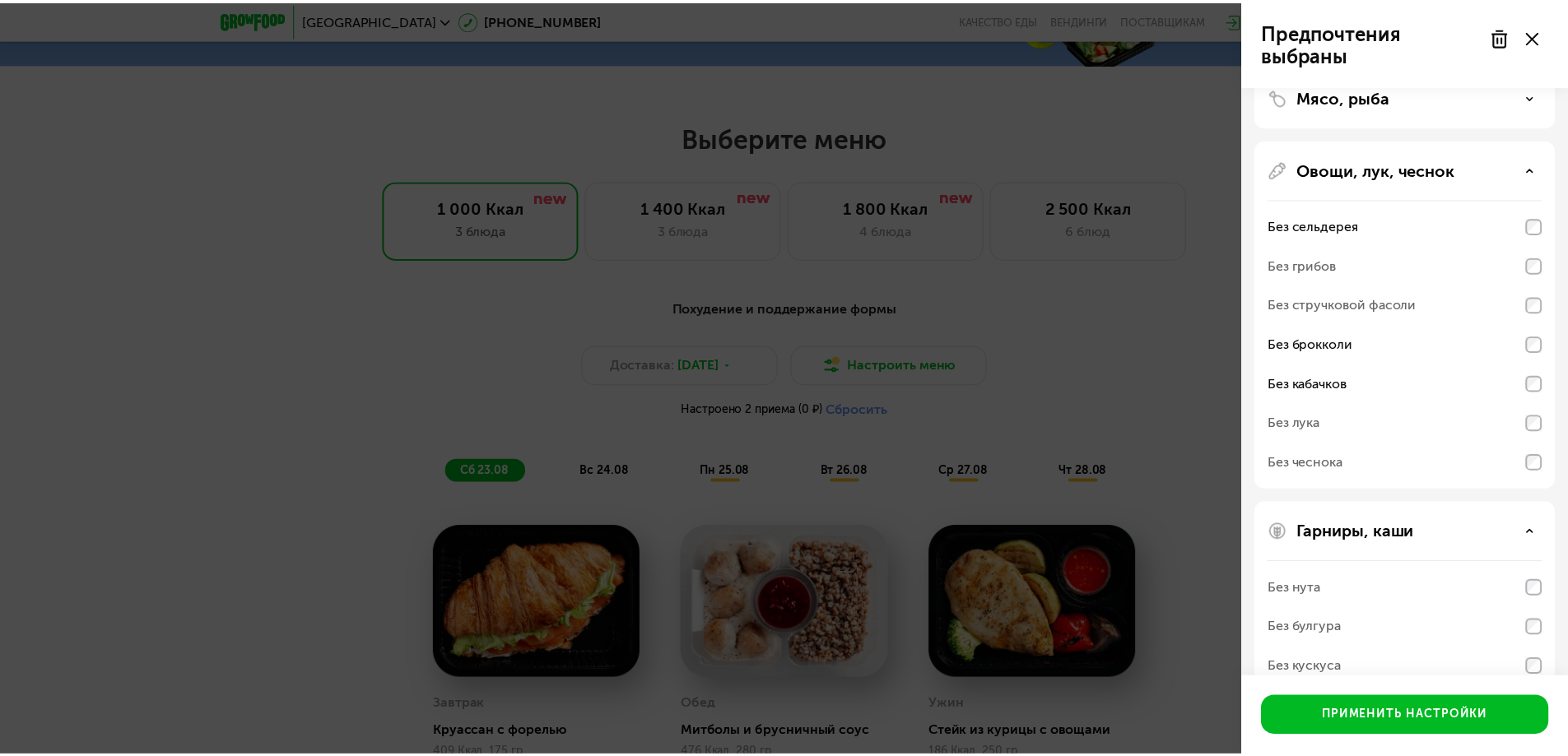
scroll to position [289, 0]
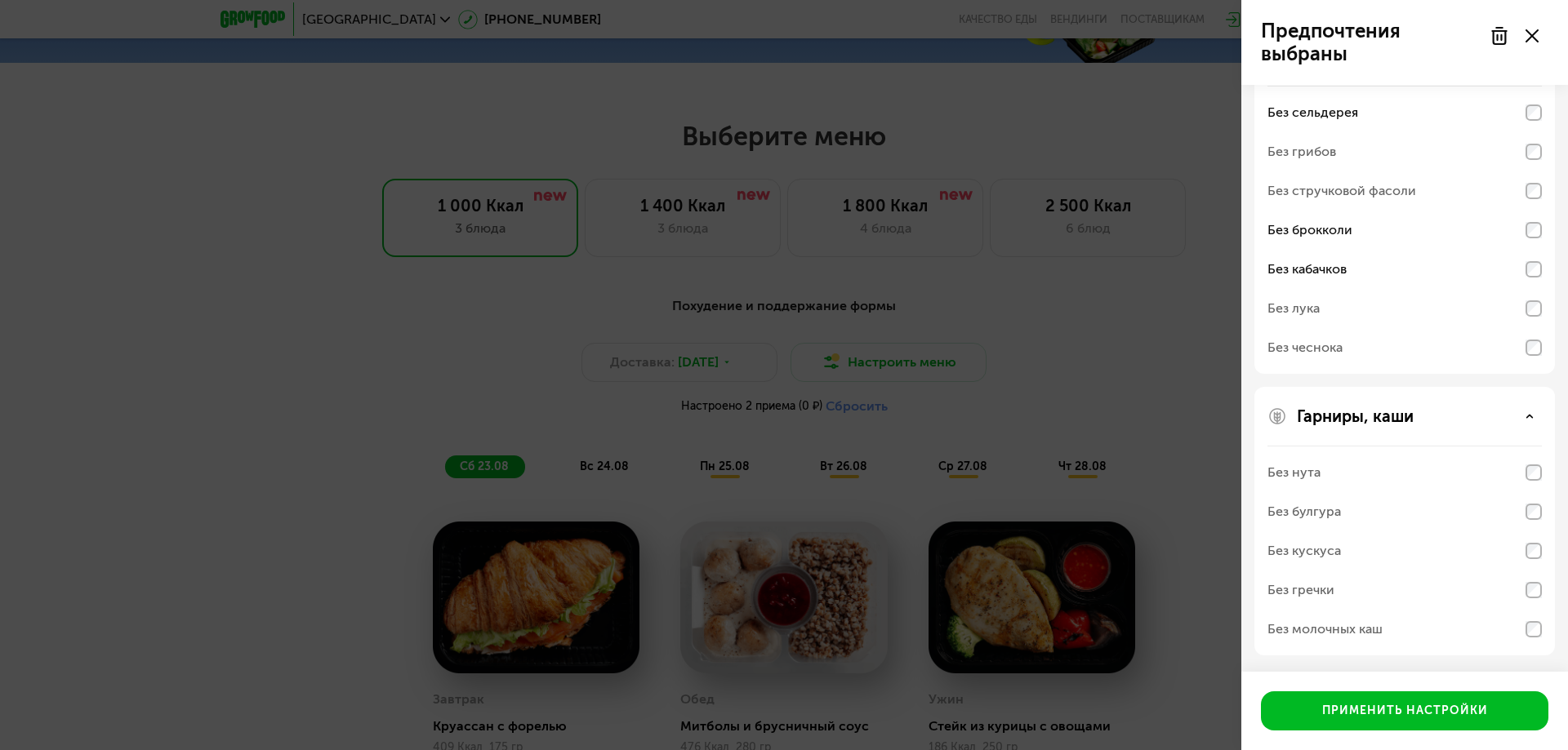
click at [1222, 475] on div "Предпочтения выбраны Аллергены Десерты, выпечка, сахар Мясо, рыба Овощи, лук, ч…" at bounding box center [784, 375] width 1568 height 750
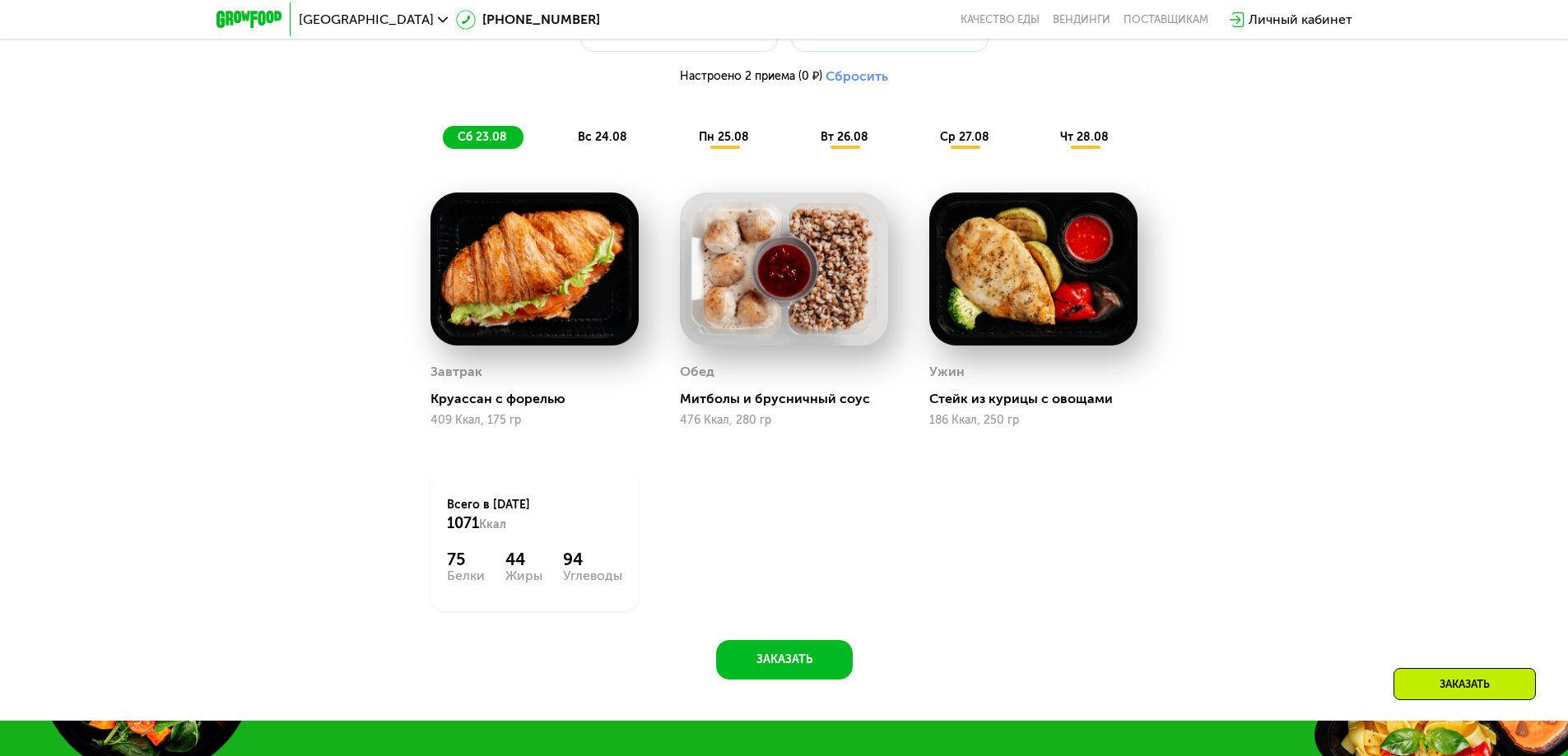
scroll to position [1136, 0]
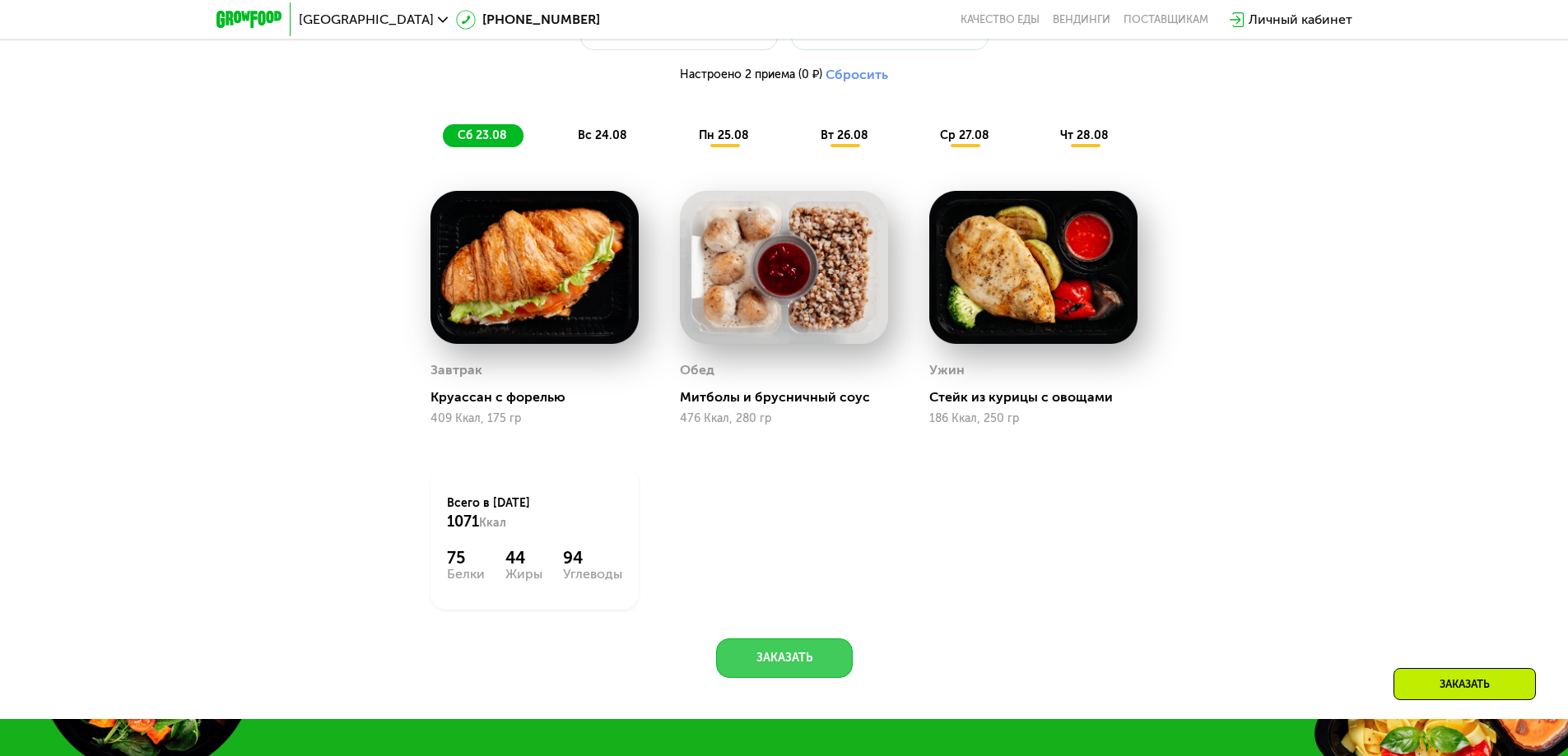
click at [782, 652] on button "Заказать" at bounding box center [784, 658] width 137 height 39
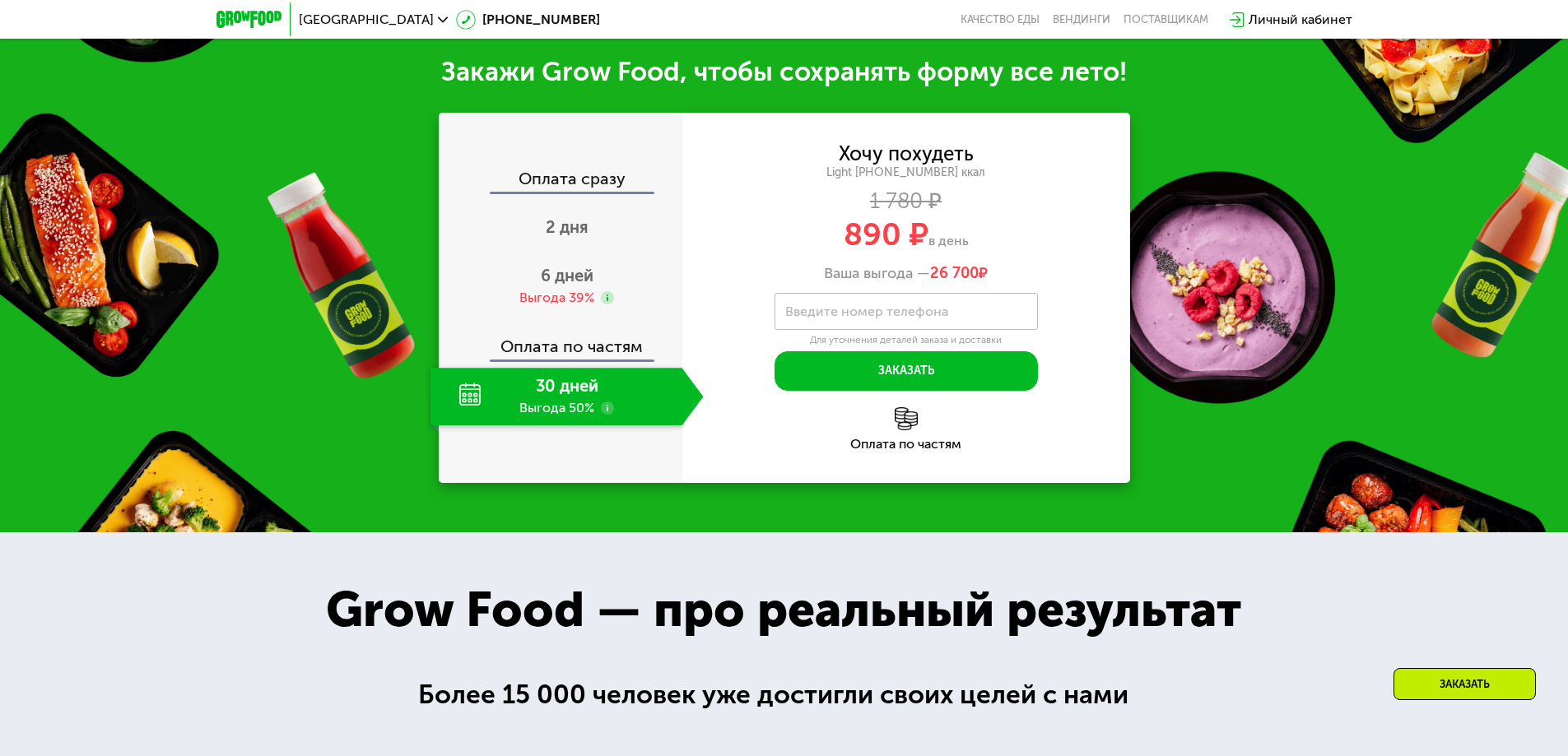
scroll to position [1861, 0]
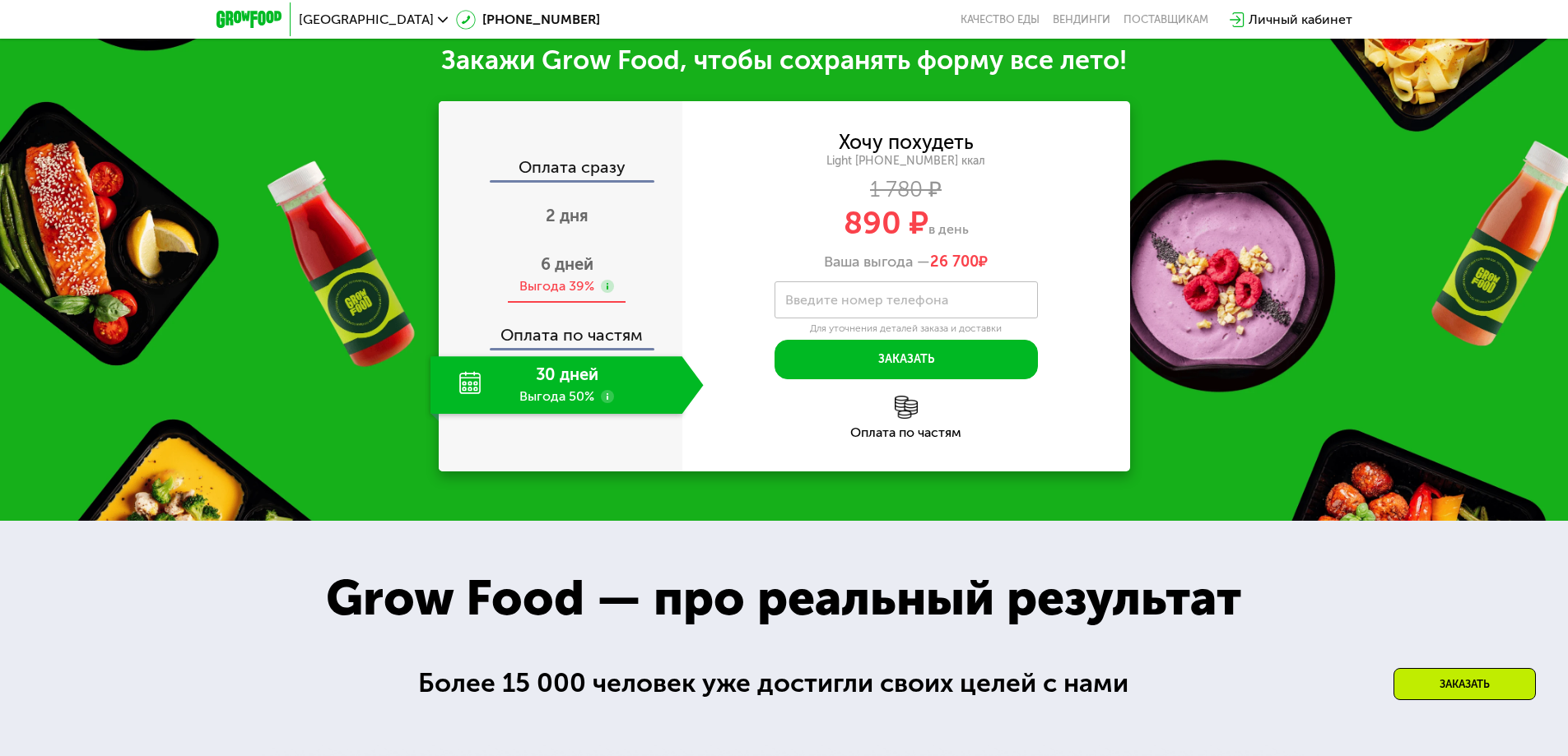
click at [550, 267] on span "6 дней" at bounding box center [567, 264] width 53 height 20
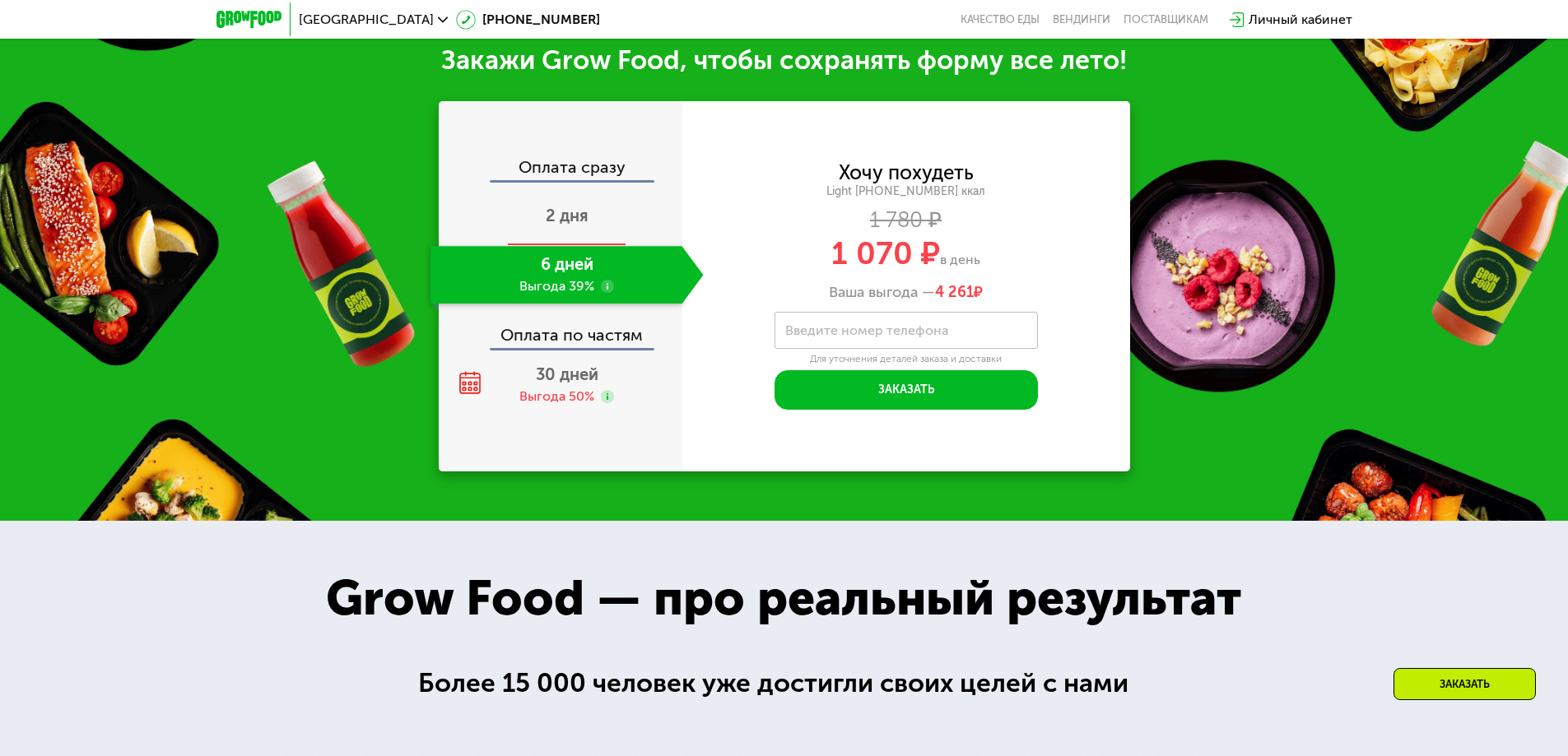
click at [583, 224] on span "2 дня" at bounding box center [568, 215] width 43 height 20
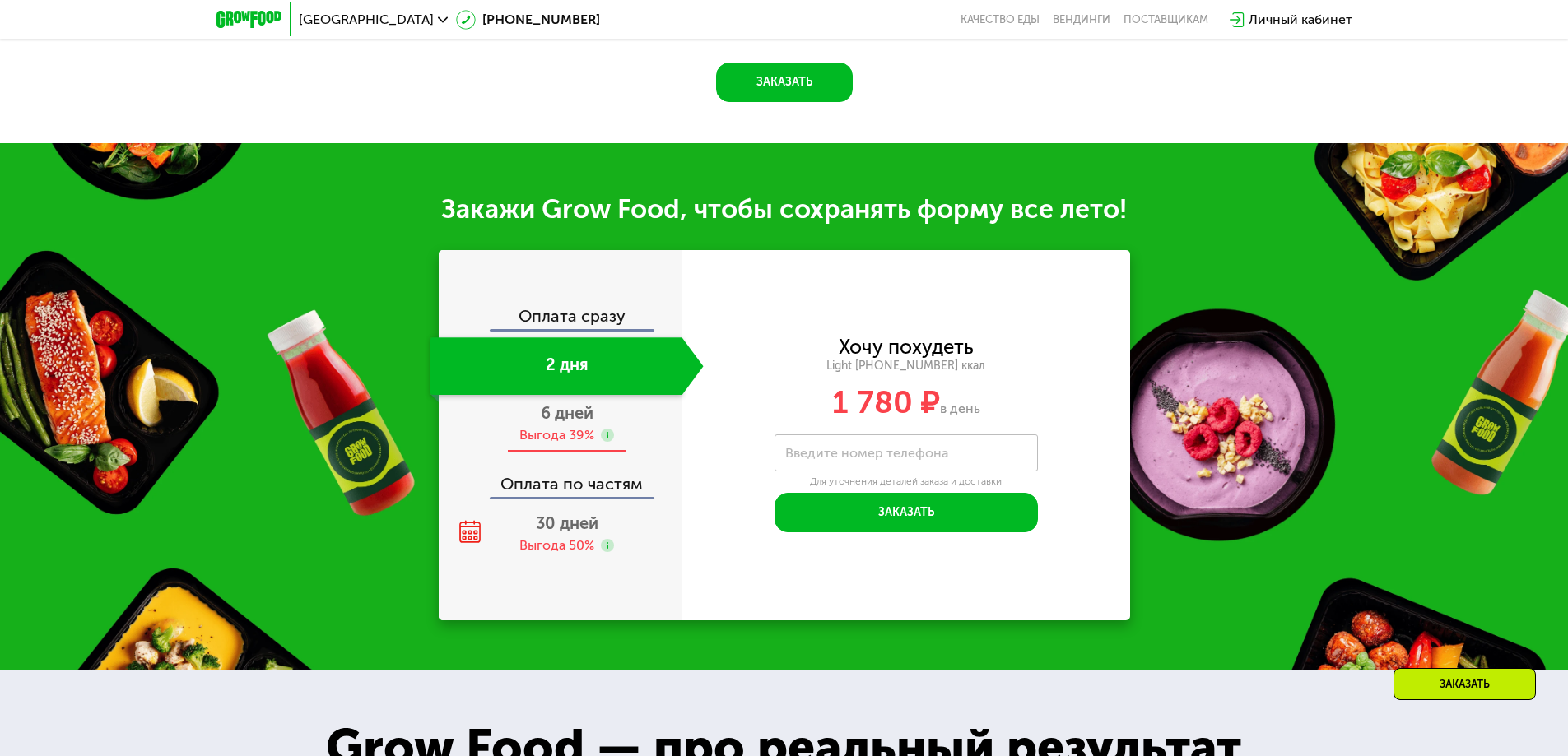
click at [557, 423] on span "6 дней" at bounding box center [567, 413] width 53 height 20
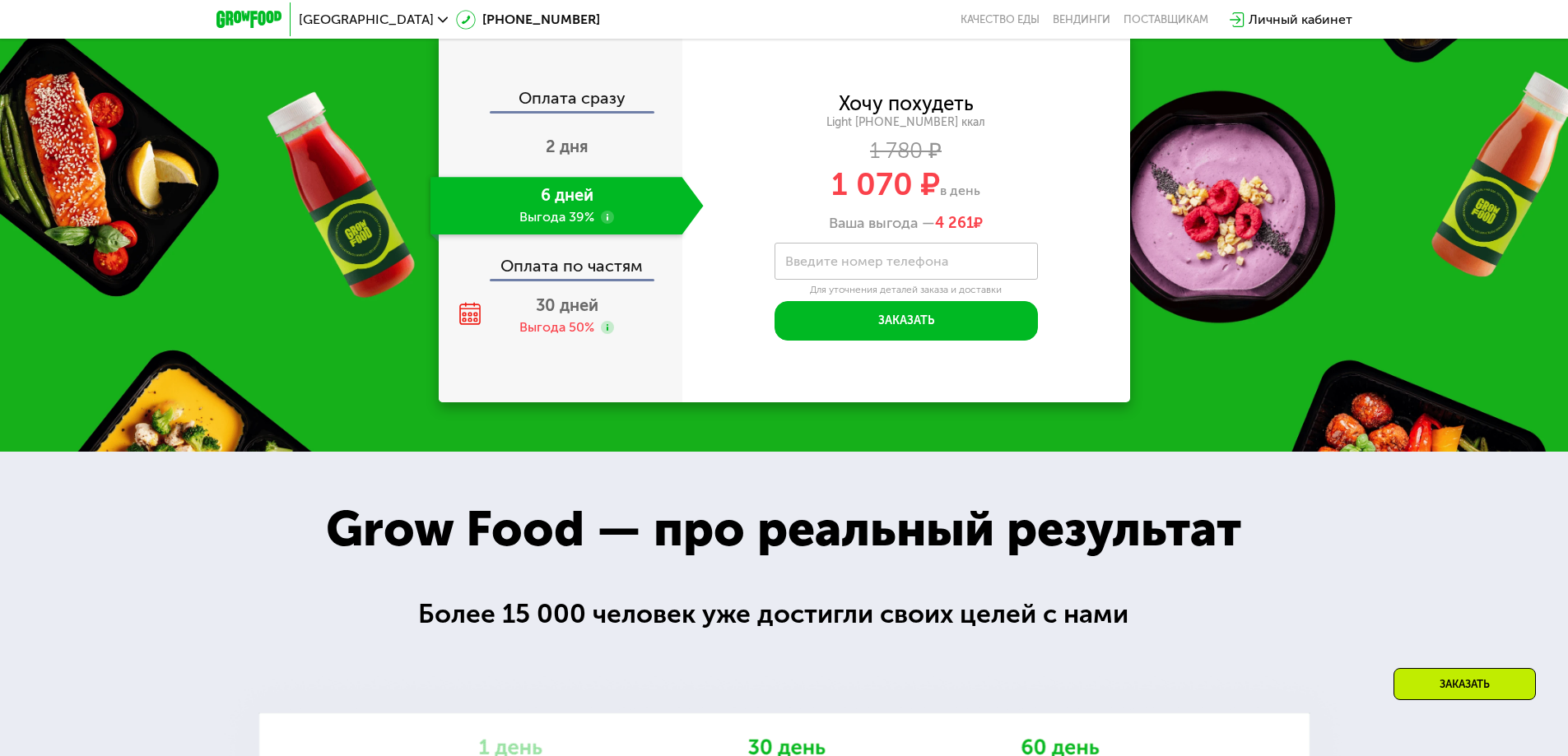
scroll to position [1958, 0]
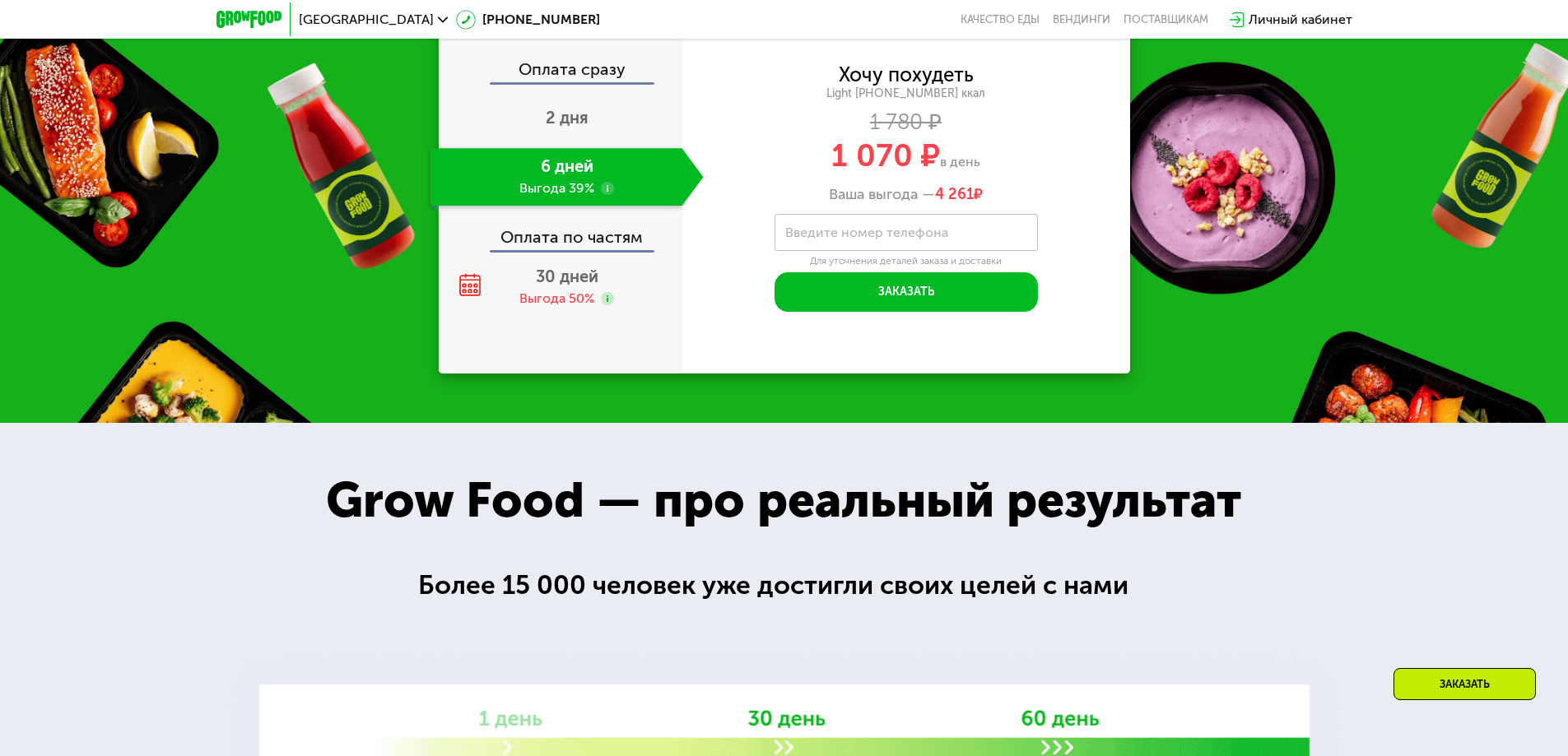
click at [824, 236] on label "Введите номер телефона" at bounding box center [867, 233] width 163 height 9
click at [824, 236] on input "Введите номер телефона" at bounding box center [906, 232] width 264 height 37
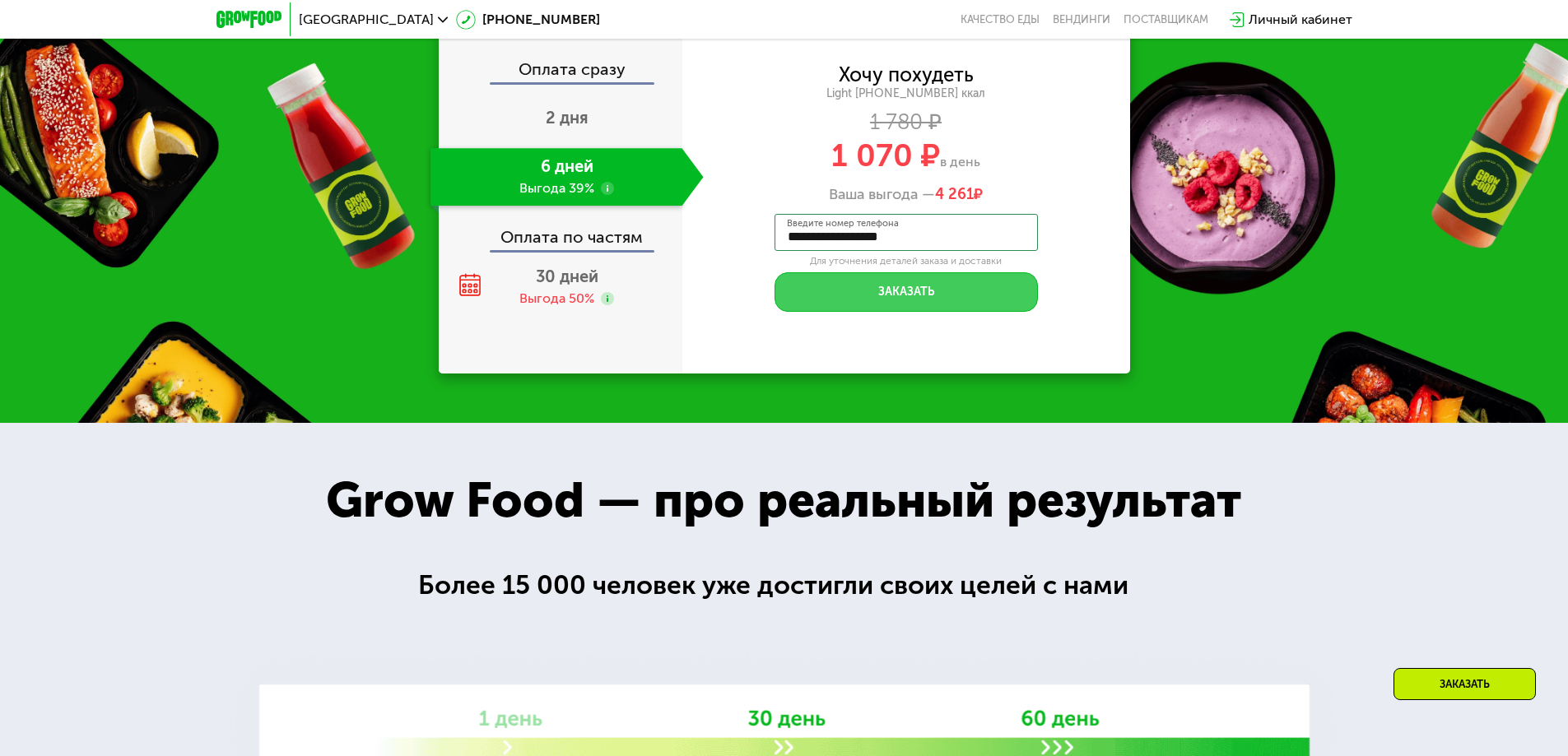
type input "**********"
click at [875, 289] on button "Заказать" at bounding box center [906, 292] width 264 height 39
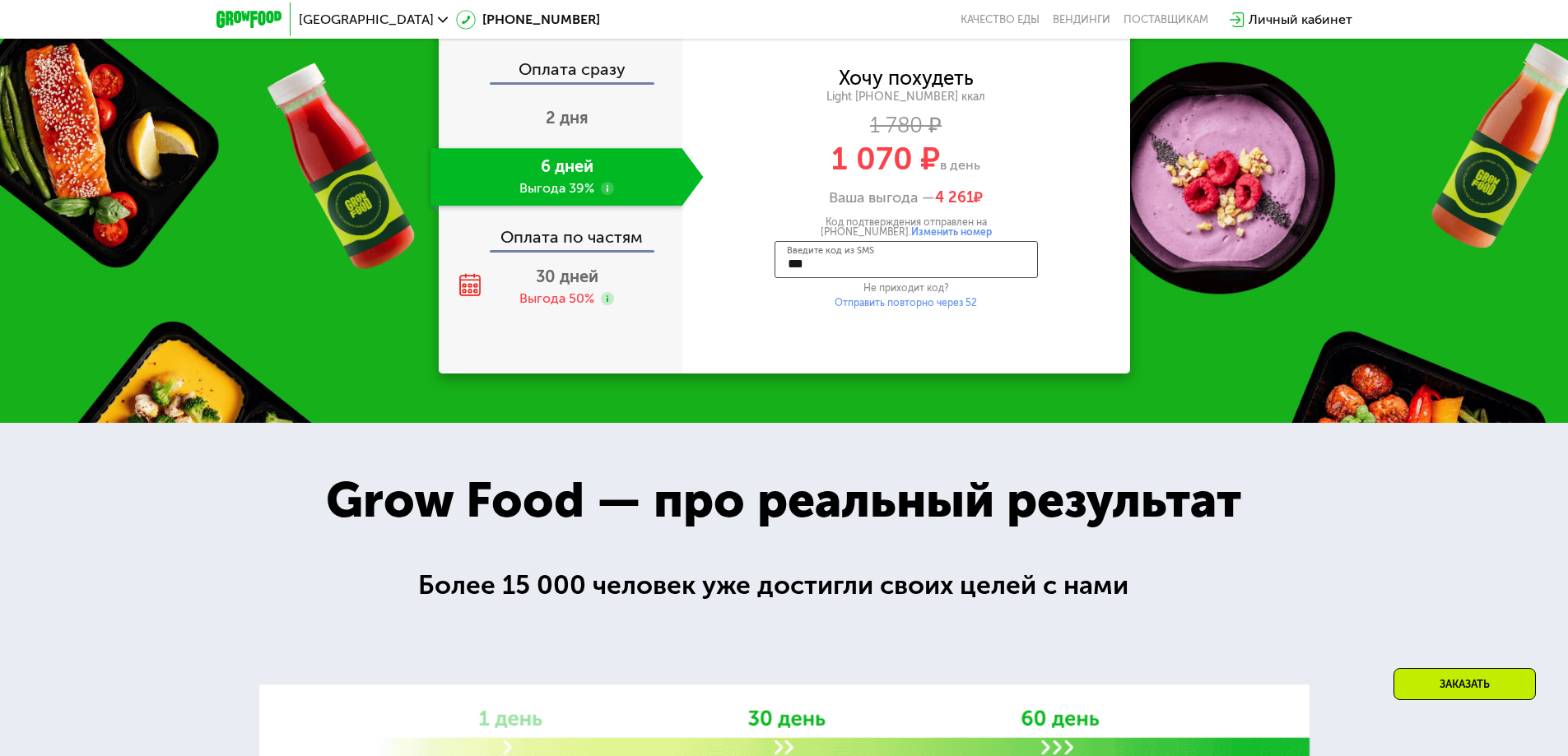
type input "****"
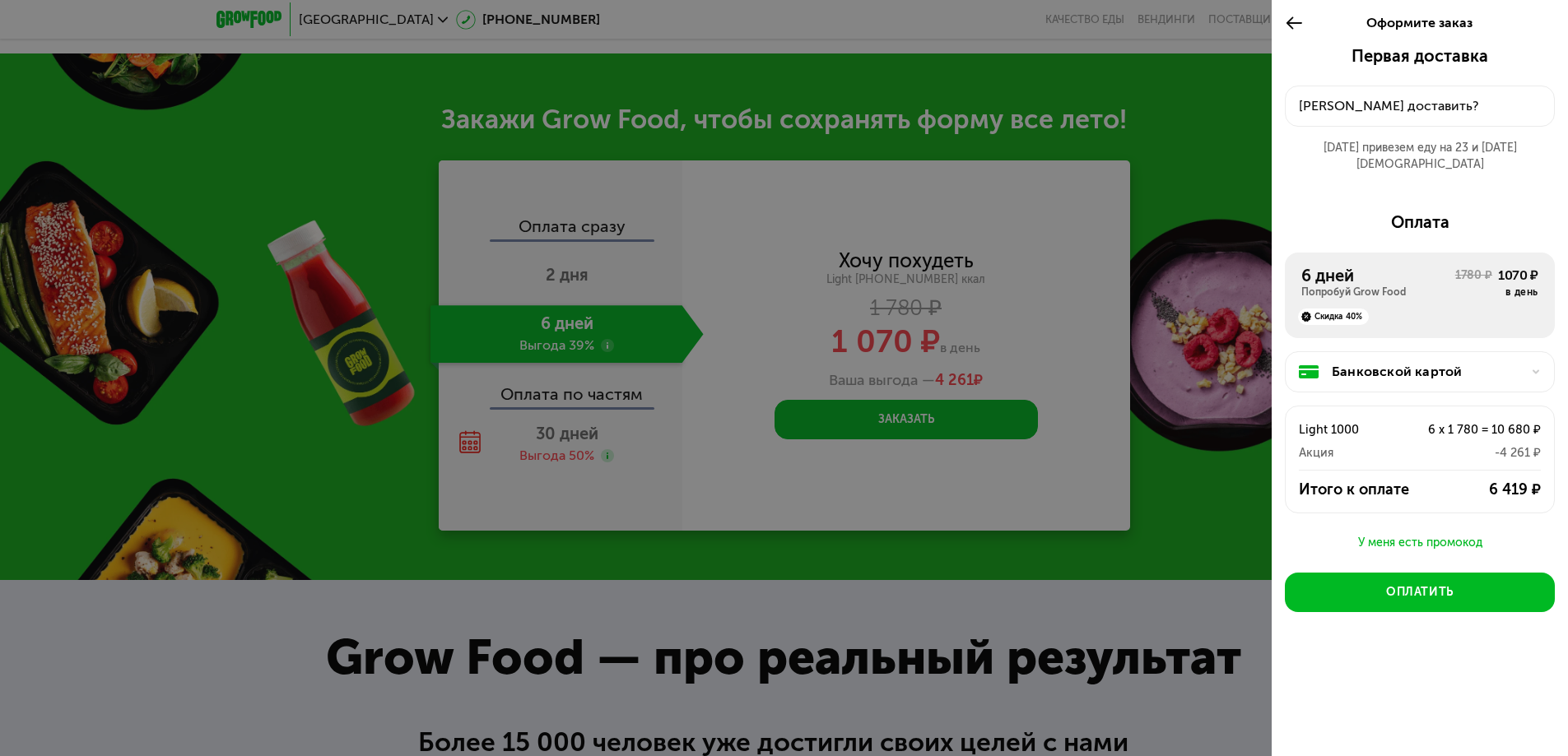
scroll to position [1794, 0]
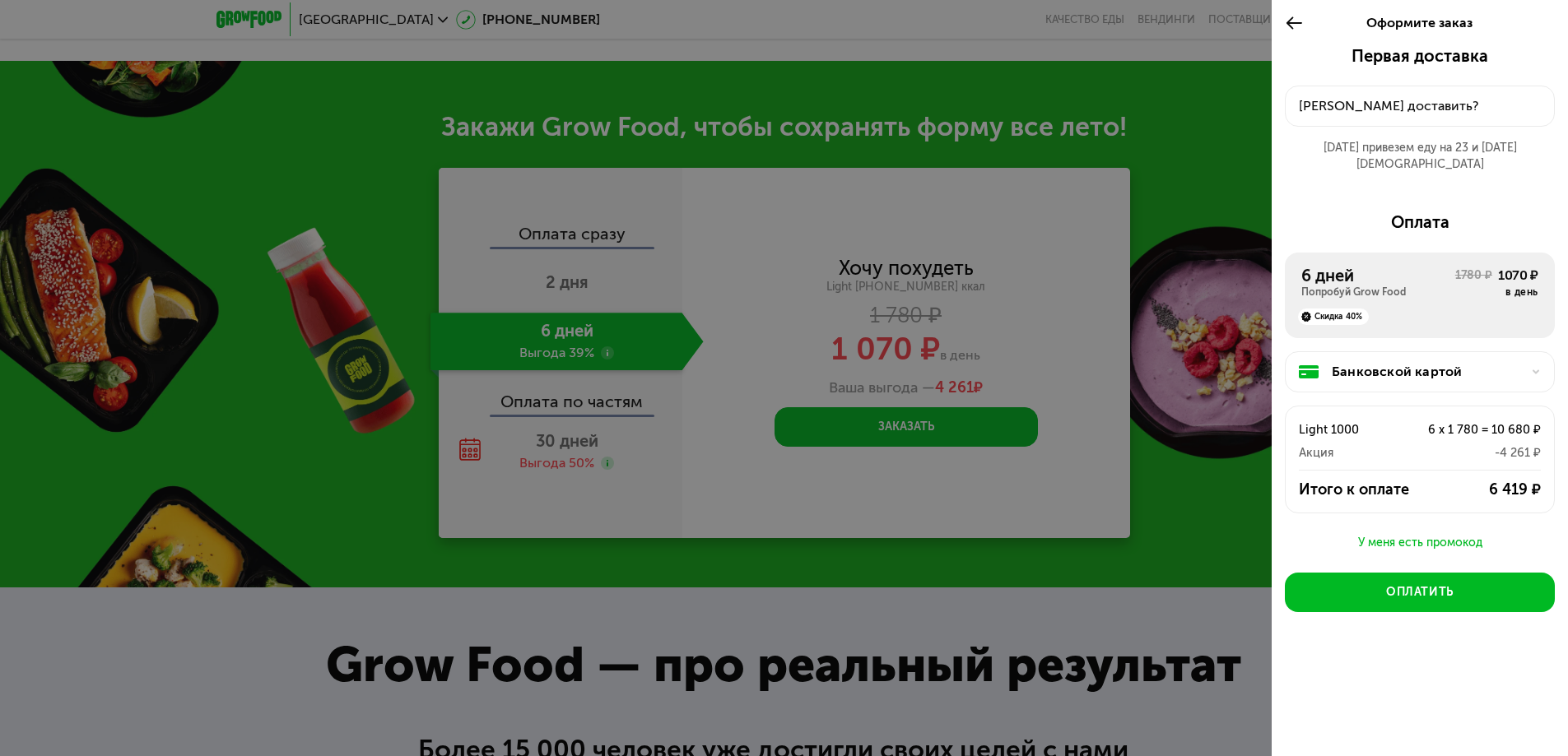
click at [1452, 105] on div "Куда доставить?" at bounding box center [1420, 106] width 242 height 20
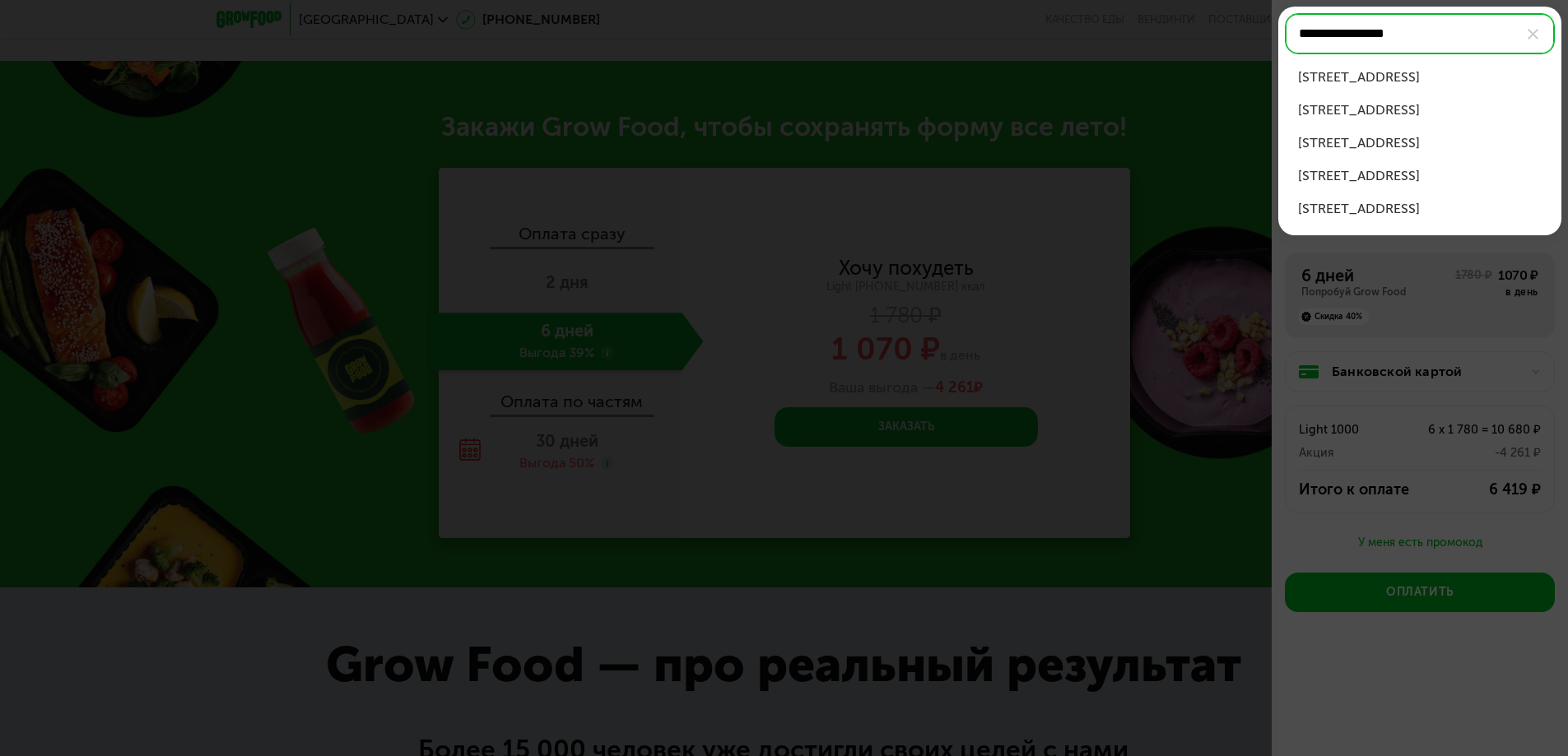
click at [1430, 78] on div "г Реутов, ул Октября, д 42" at bounding box center [1420, 77] width 244 height 20
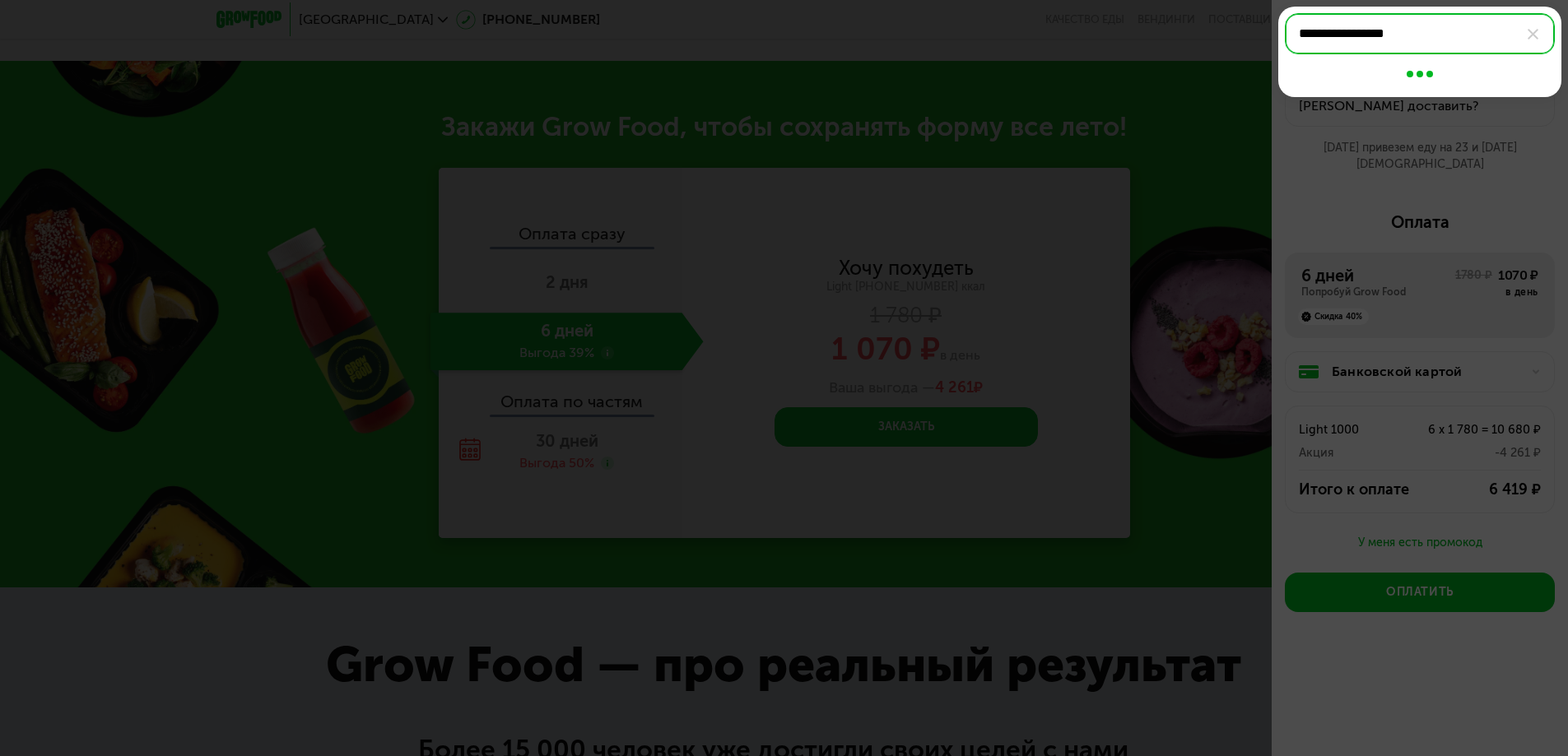
type input "**********"
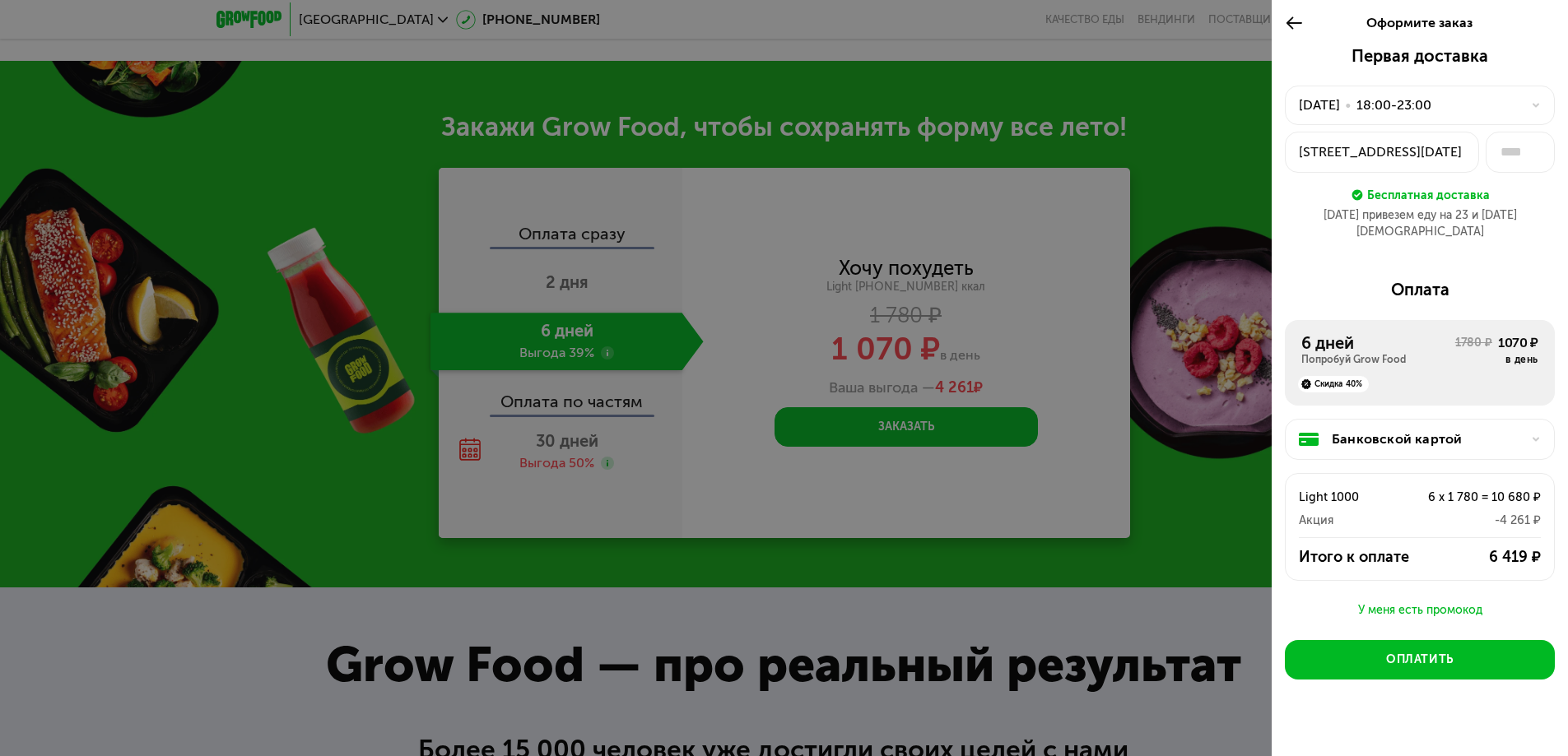
click at [1468, 106] on div "22 авг, пт • 18:00-23:00" at bounding box center [1409, 105] width 222 height 20
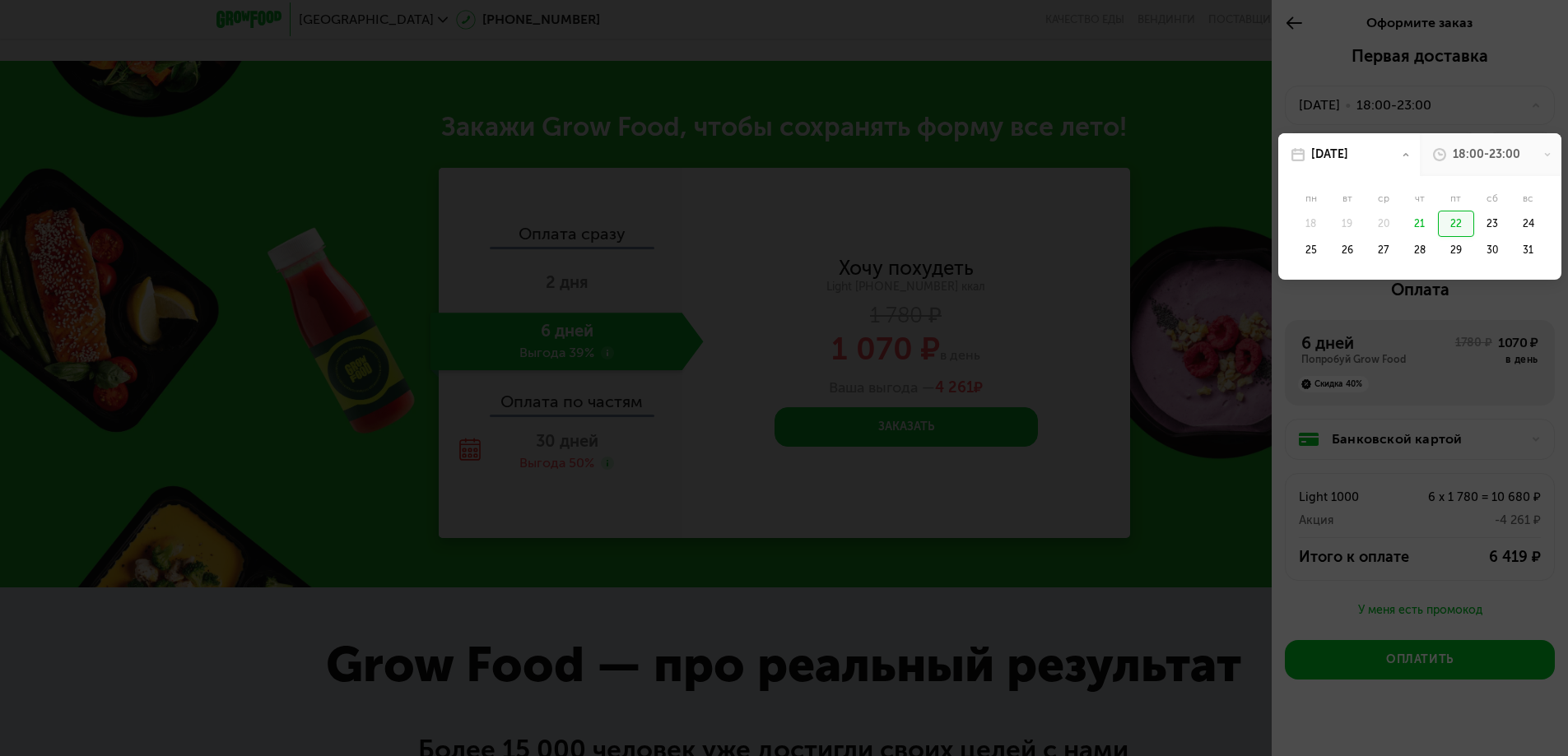
click at [1500, 152] on div "18:00-23:00" at bounding box center [1486, 155] width 68 height 17
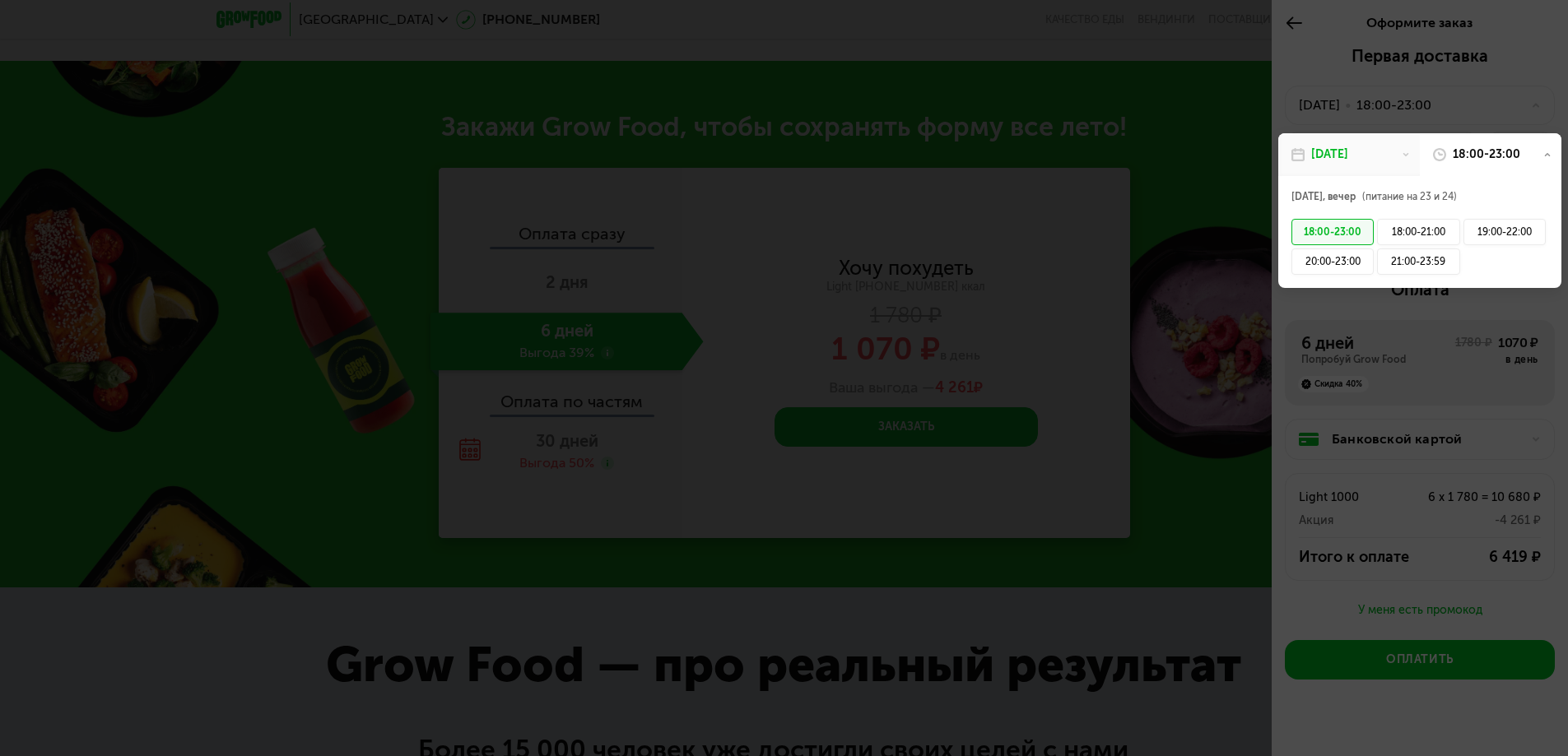
click at [1500, 152] on div "18:00-23:00" at bounding box center [1486, 155] width 68 height 17
click at [1472, 406] on div at bounding box center [784, 378] width 1568 height 756
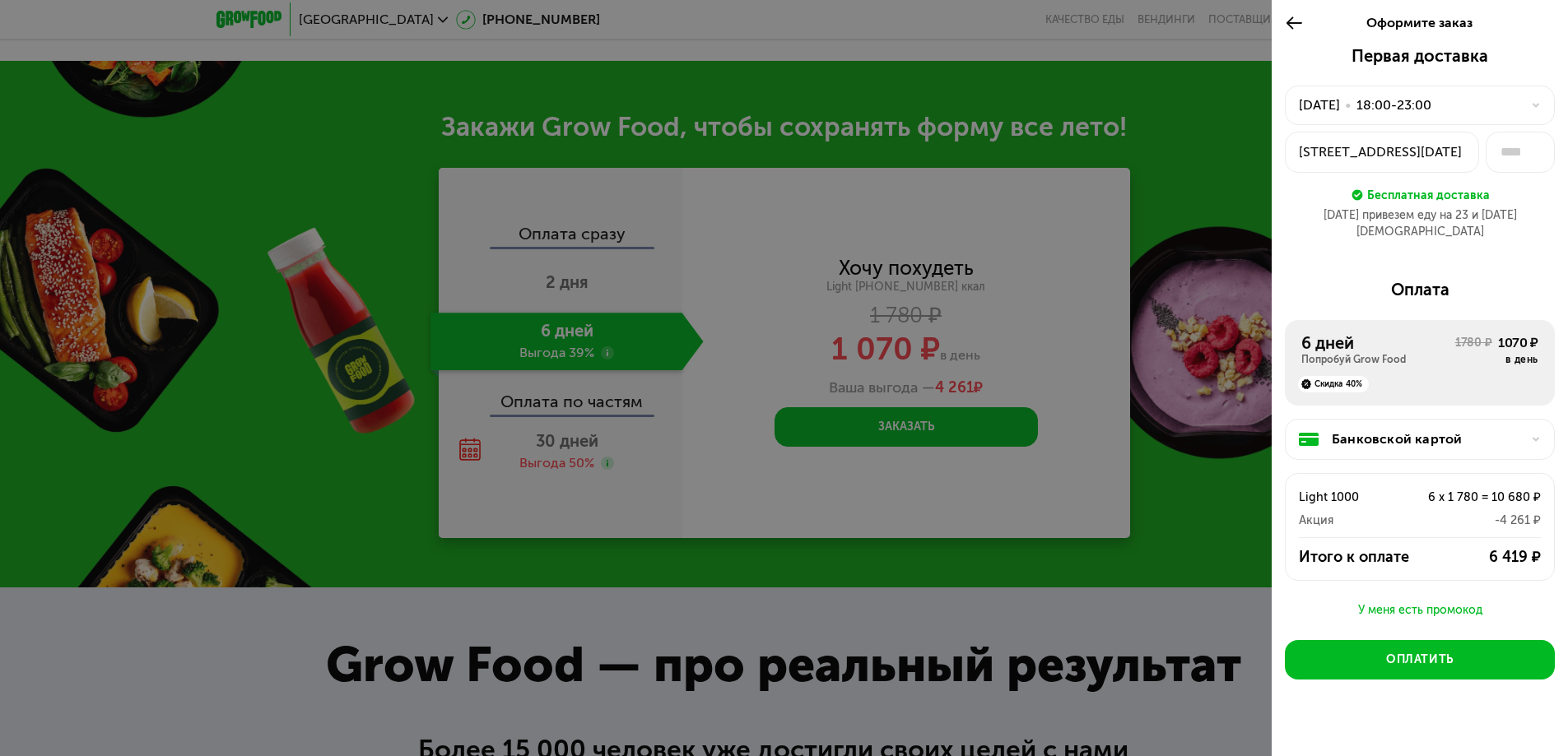
click at [1466, 106] on div "22 авг, пт • 18:00-23:00" at bounding box center [1409, 105] width 222 height 20
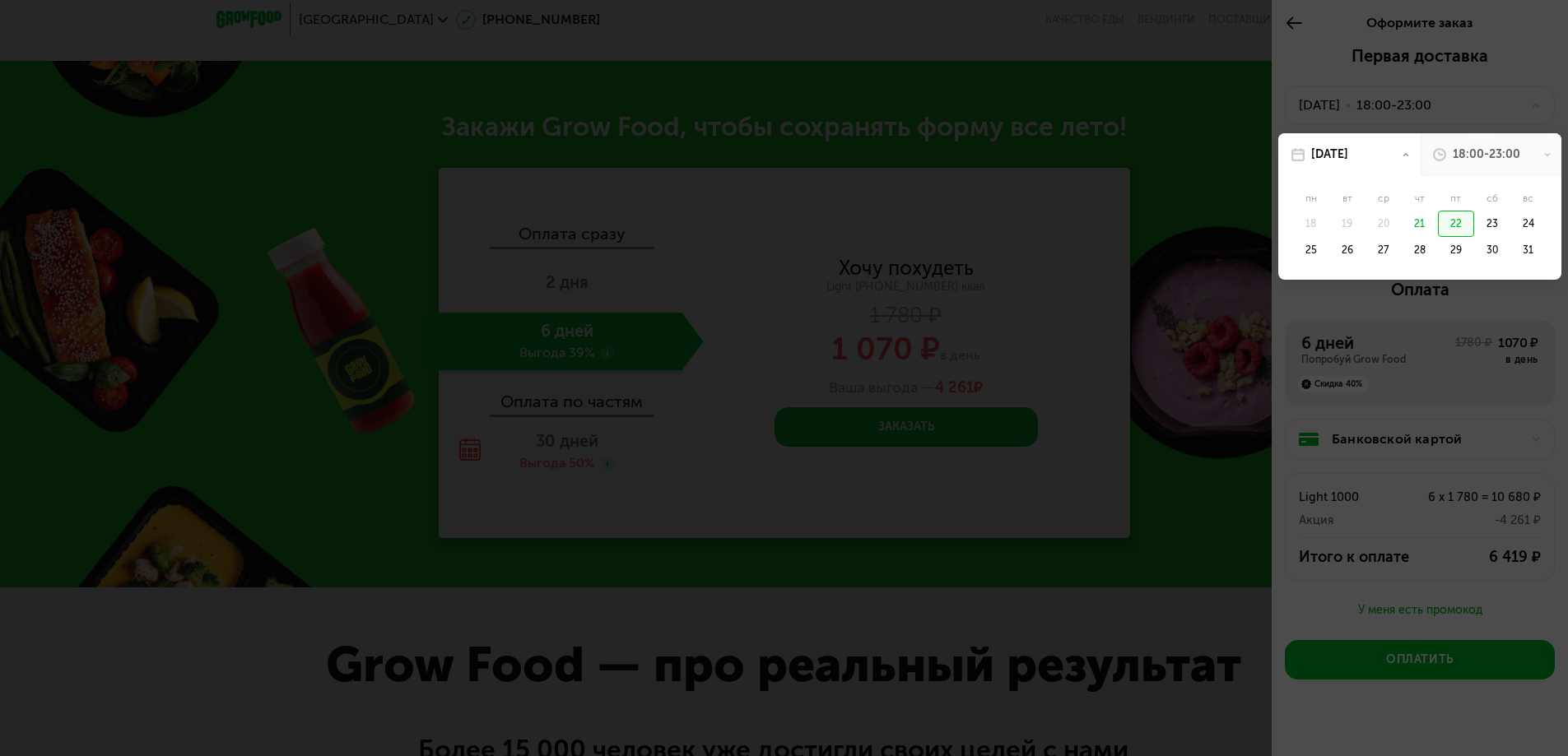
click at [1430, 394] on div at bounding box center [784, 378] width 1568 height 756
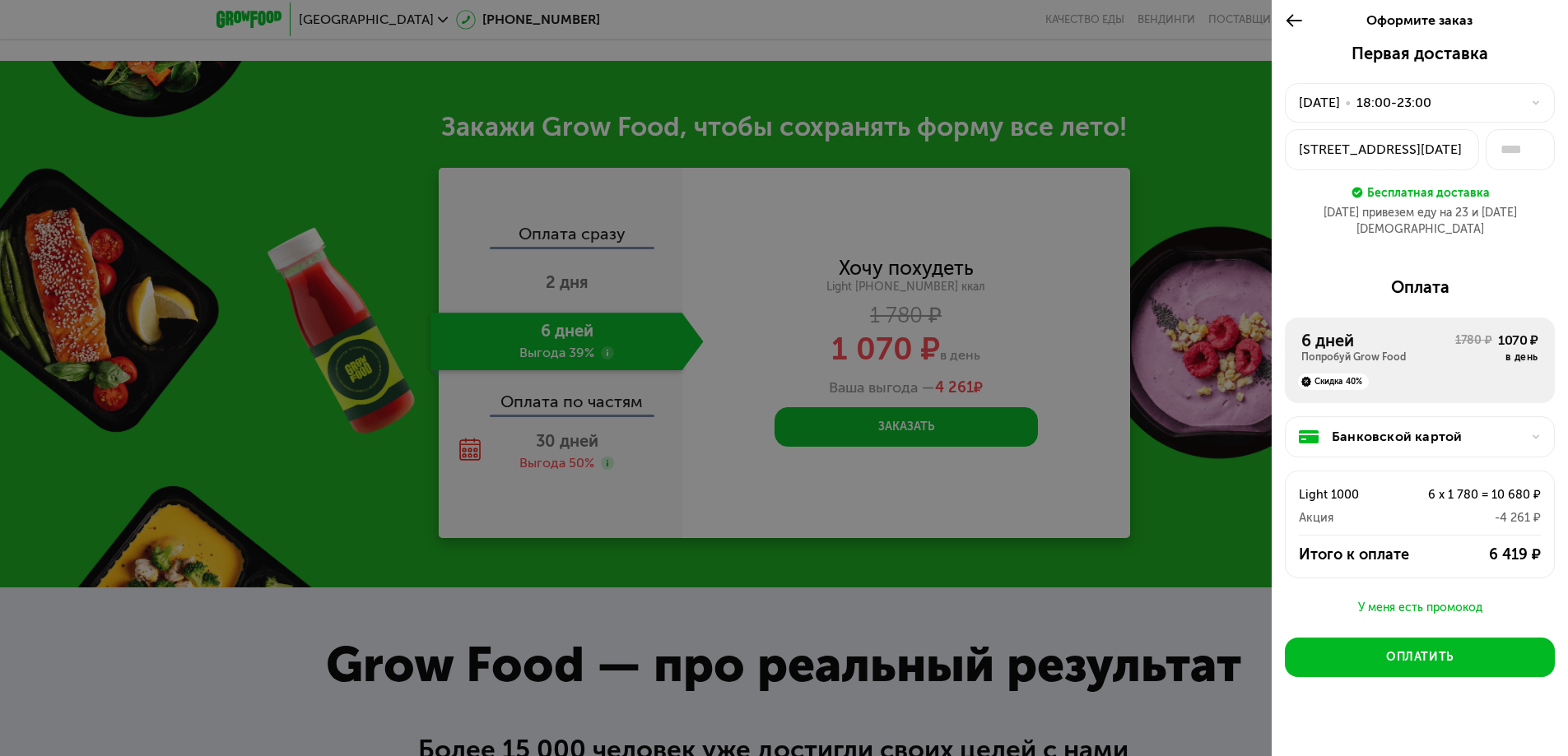
scroll to position [1876, 0]
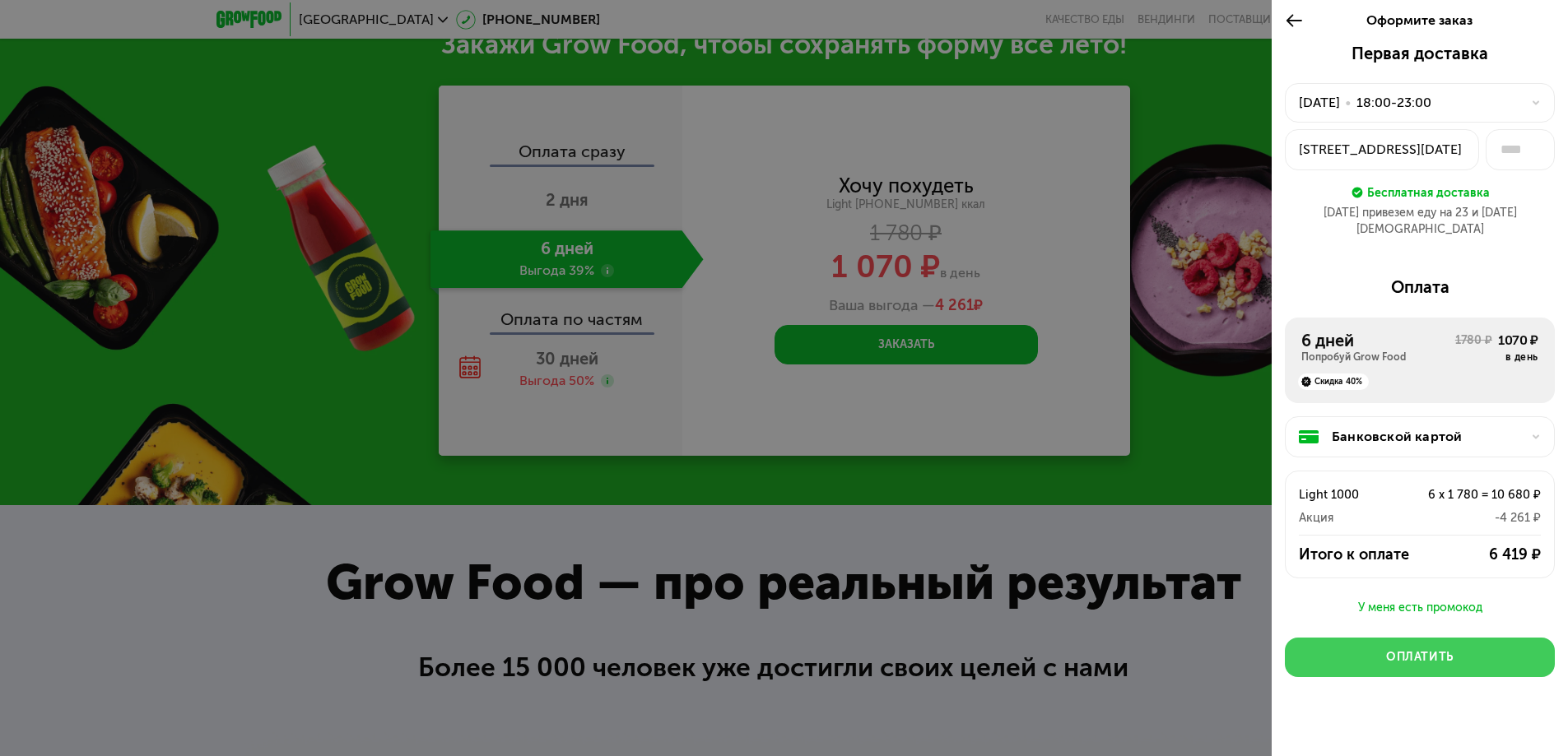
click at [1410, 649] on div "Оплатить" at bounding box center [1420, 658] width 68 height 17
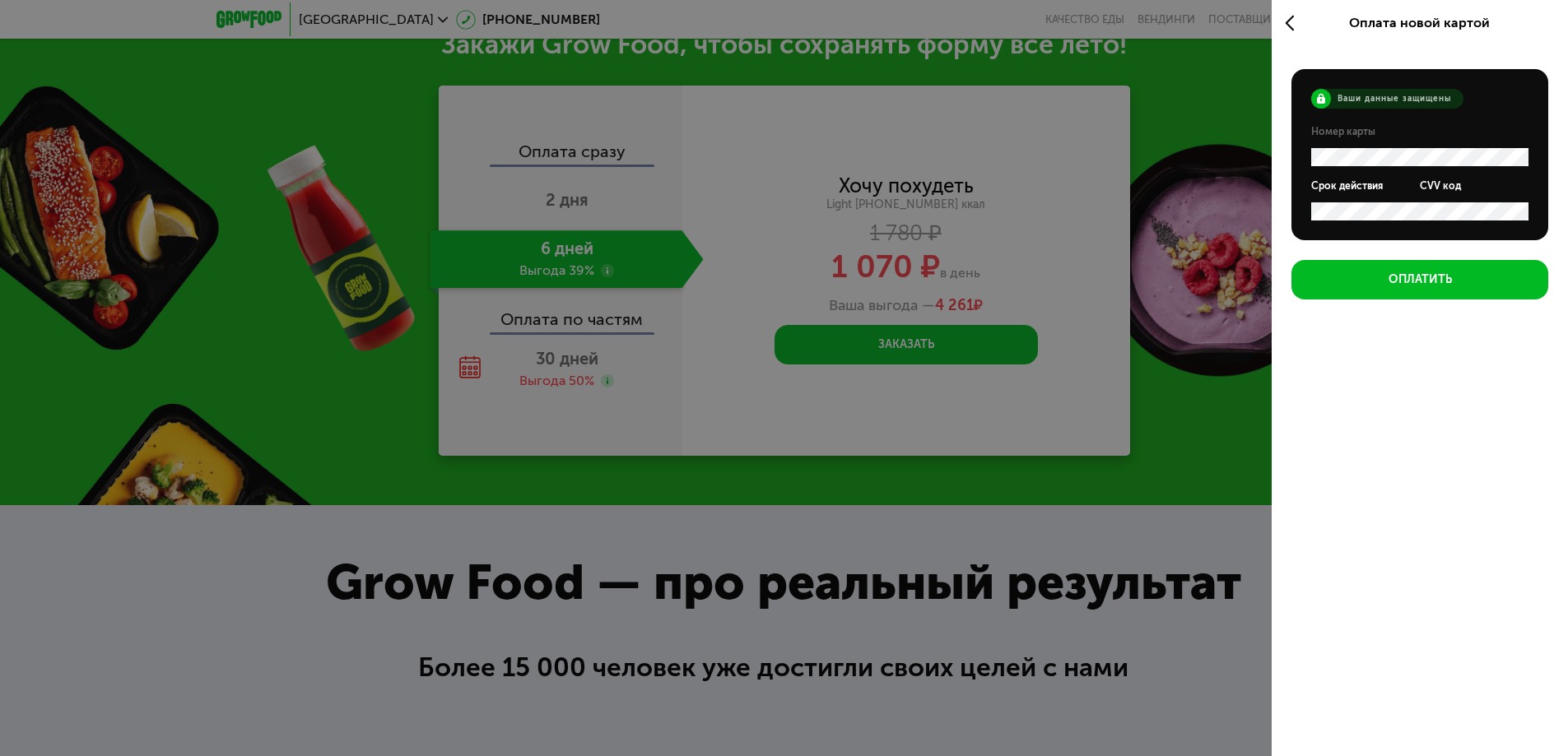
scroll to position [0, 0]
click at [1302, 23] on icon at bounding box center [1294, 23] width 19 height 20
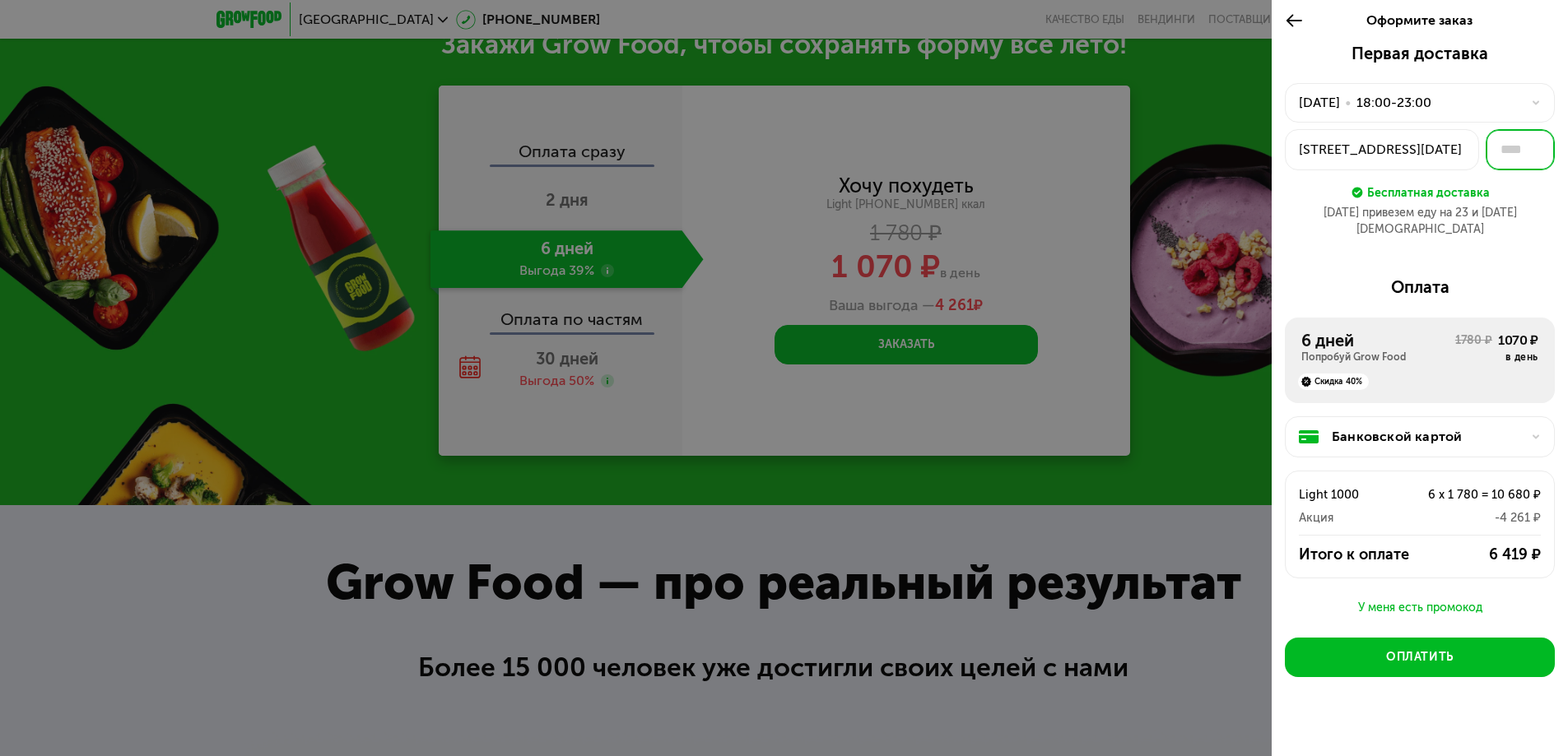
click at [1493, 146] on input "text" at bounding box center [1521, 150] width 69 height 41
type input "*"
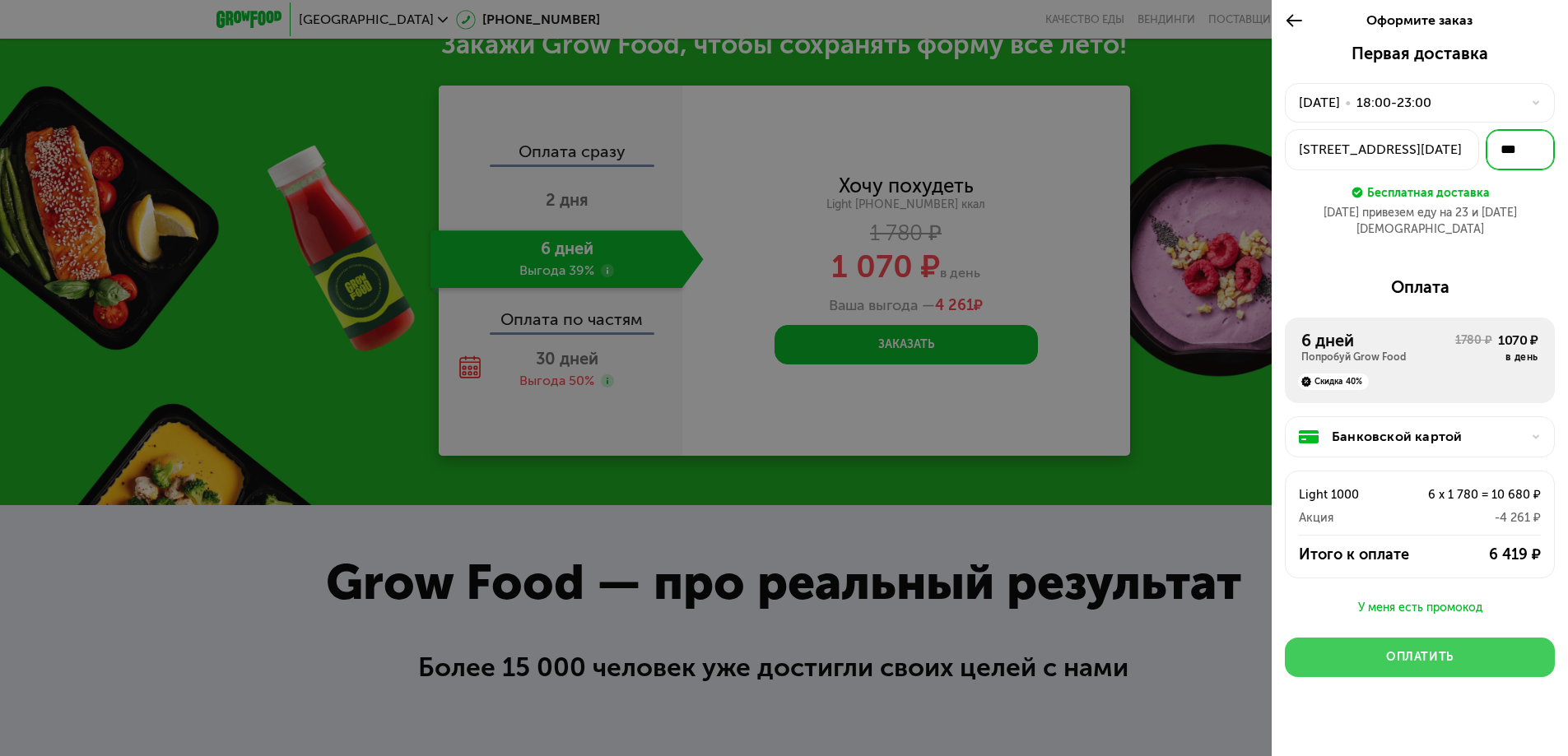
type input "***"
click at [1386, 649] on div "Оплатить" at bounding box center [1420, 658] width 68 height 17
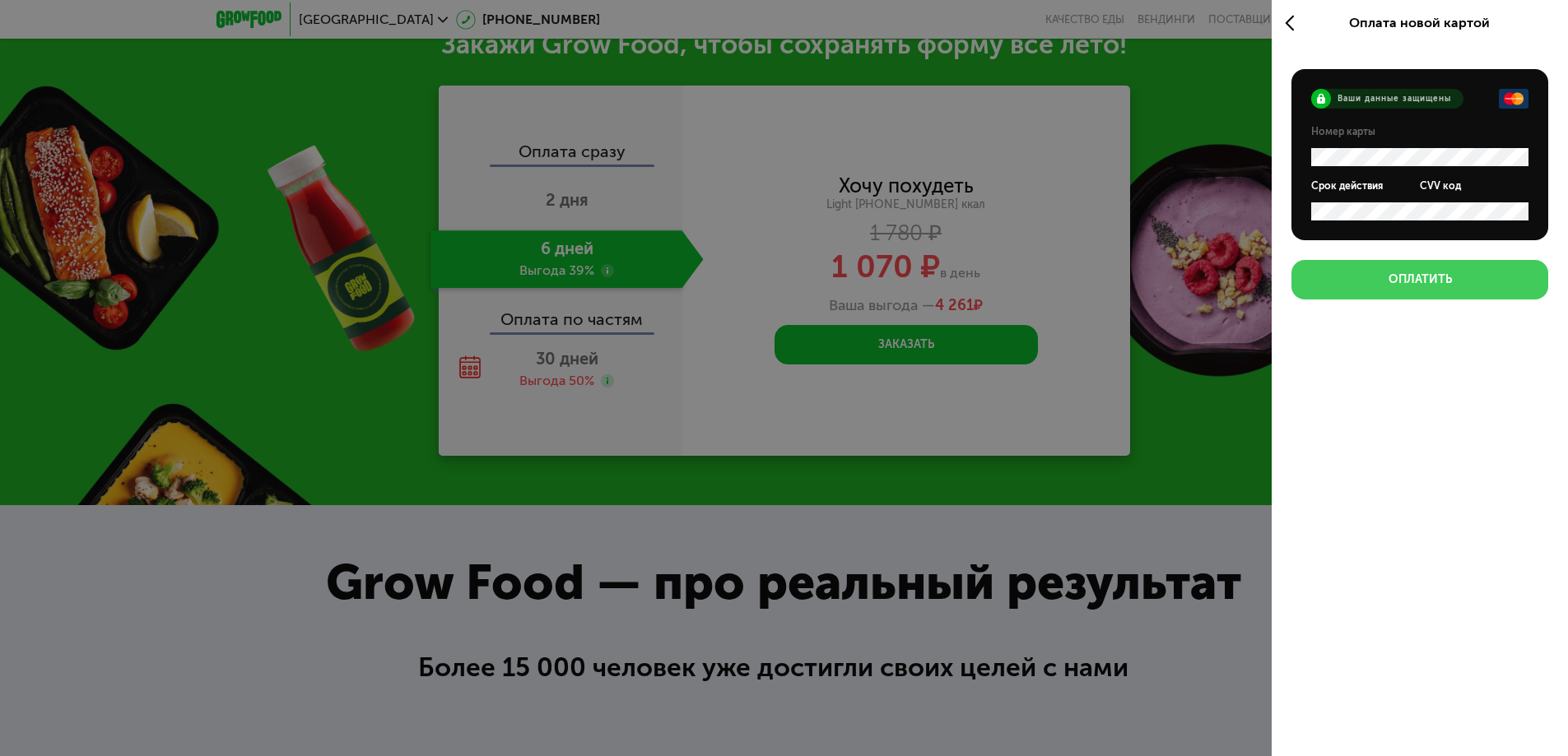
click at [1385, 282] on button "Оплатить" at bounding box center [1420, 280] width 257 height 39
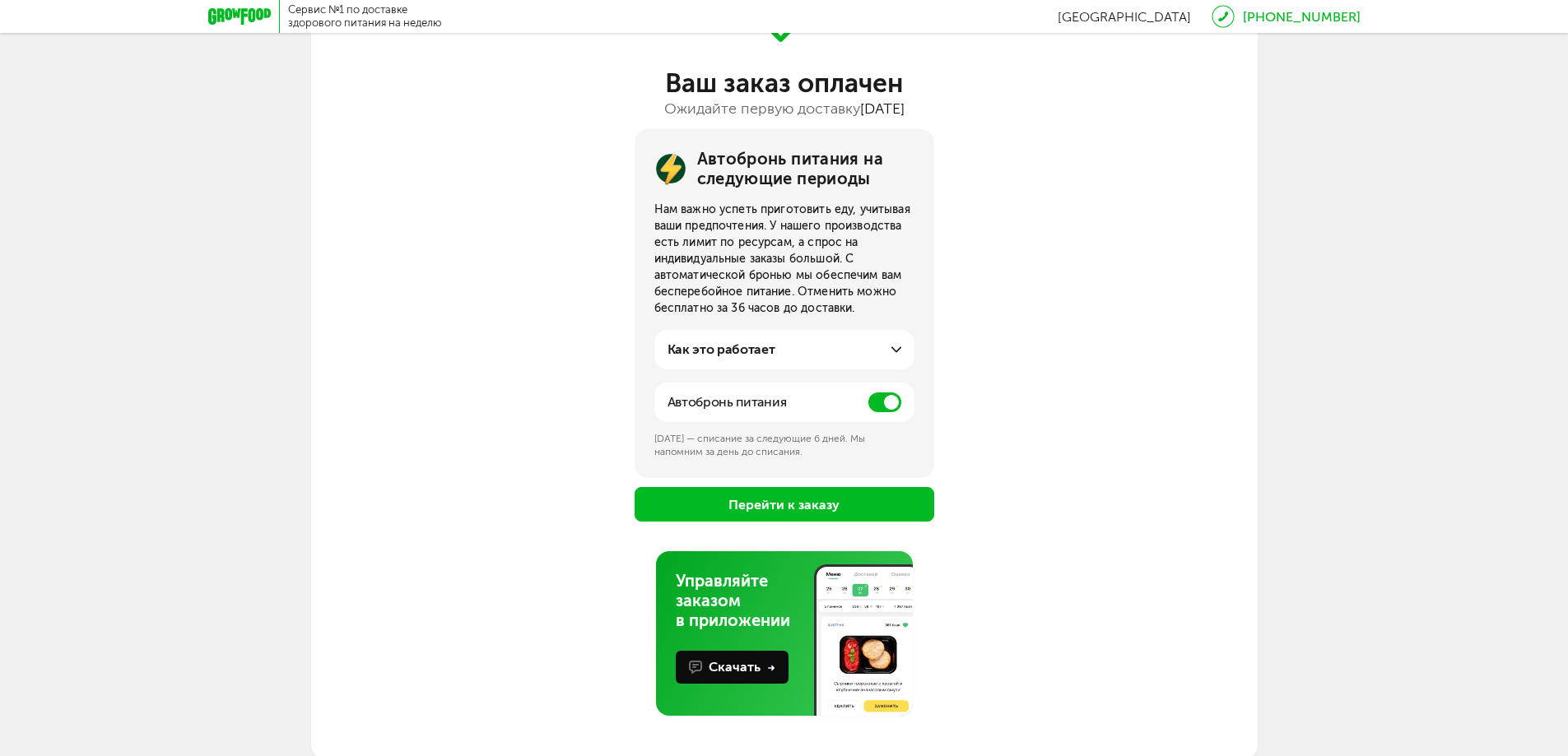
scroll to position [107, 0]
